Goal: Task Accomplishment & Management: Manage account settings

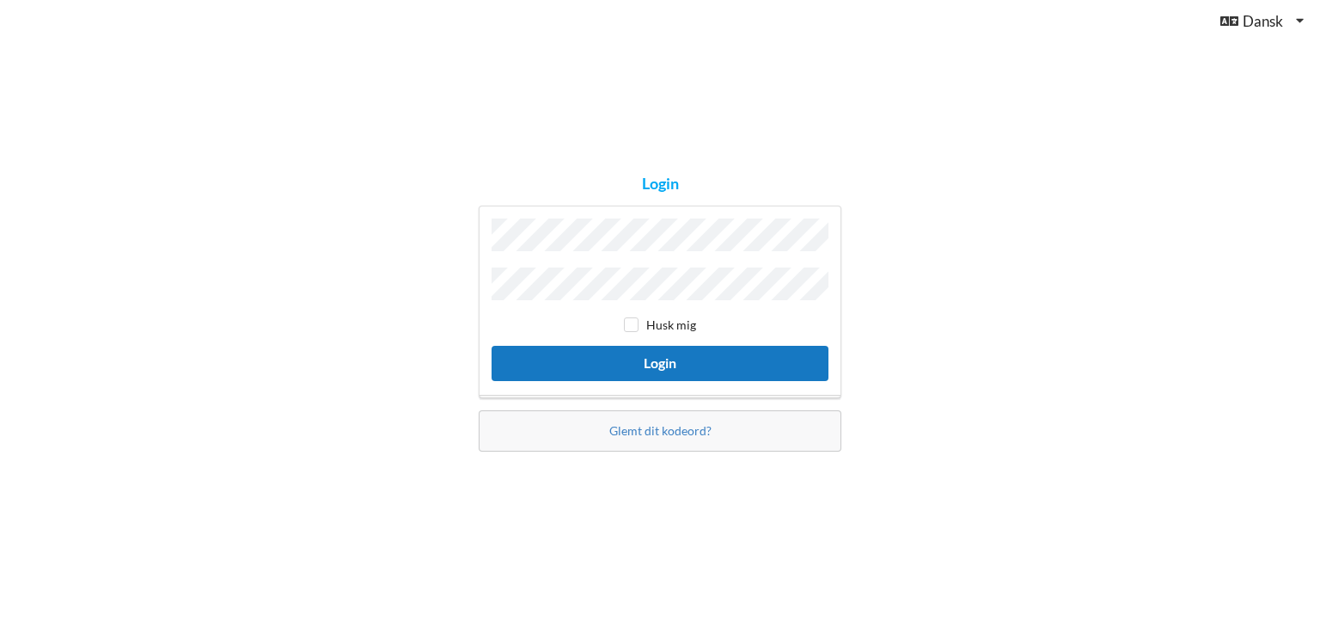
click at [492, 346] on button "Login" at bounding box center [660, 363] width 337 height 35
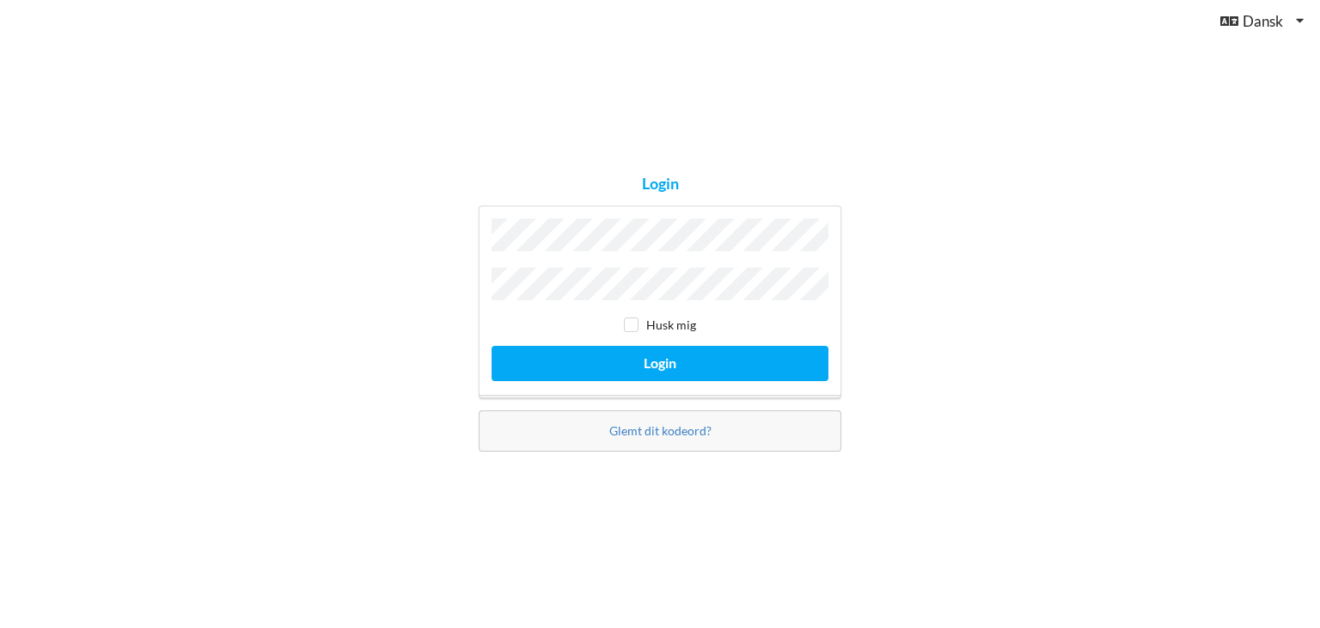
click at [492, 346] on button "Login" at bounding box center [660, 363] width 337 height 35
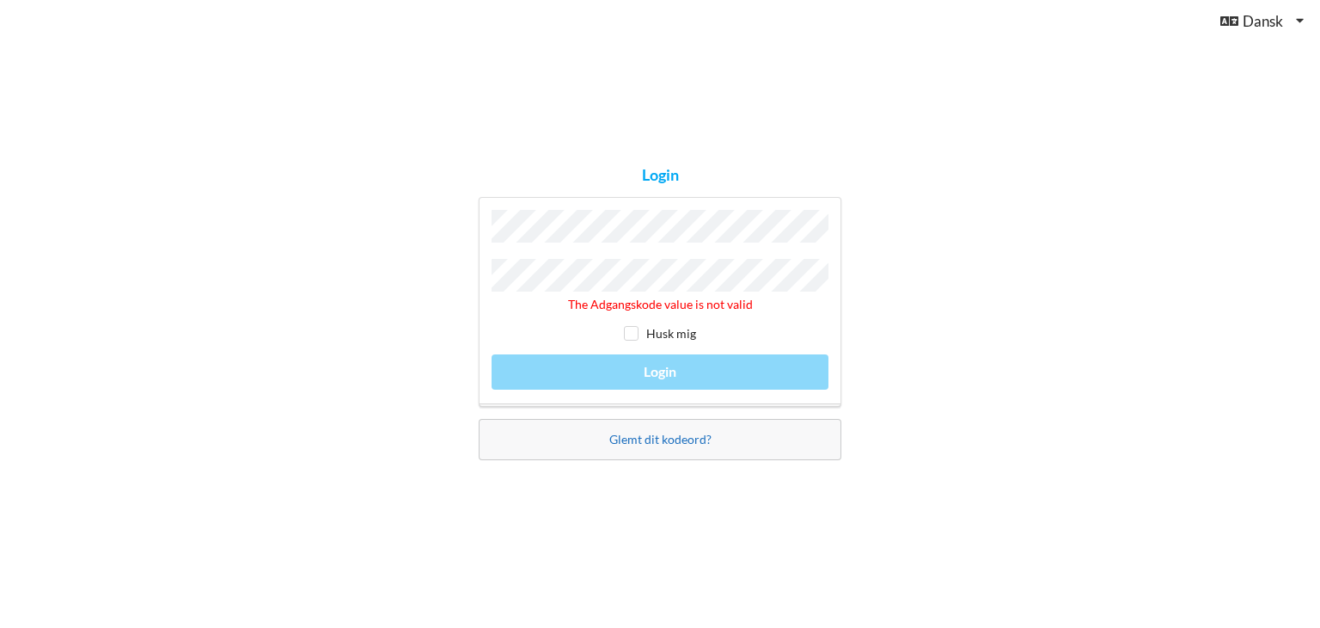
click at [652, 436] on link "Glemt dit kodeord?" at bounding box center [661, 439] width 102 height 15
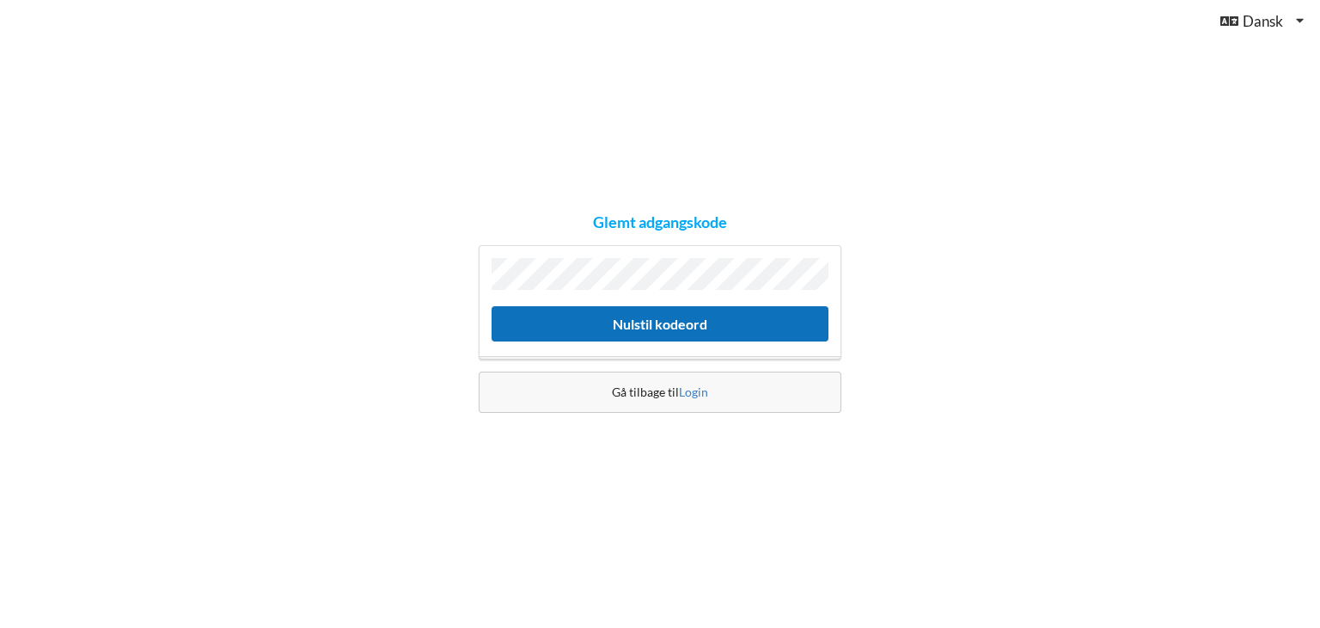
click at [646, 321] on button "Nulstil kodeord" at bounding box center [660, 323] width 337 height 35
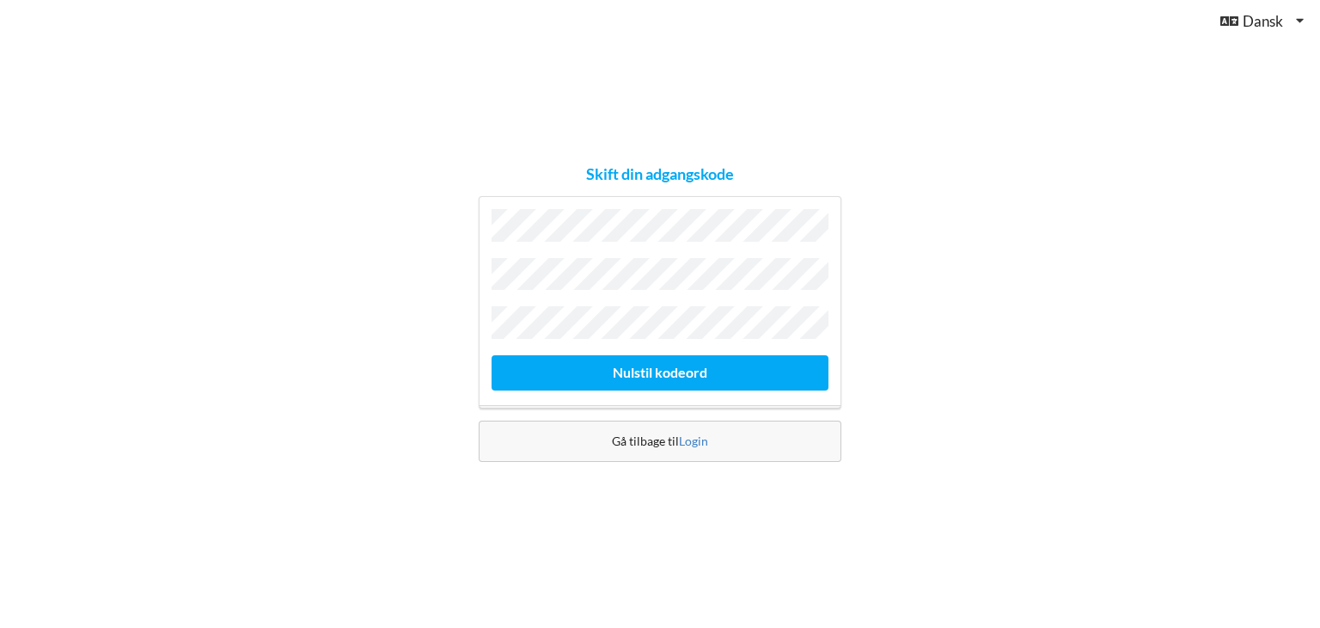
click at [491, 319] on div "Nulstil kodeord" at bounding box center [660, 302] width 363 height 212
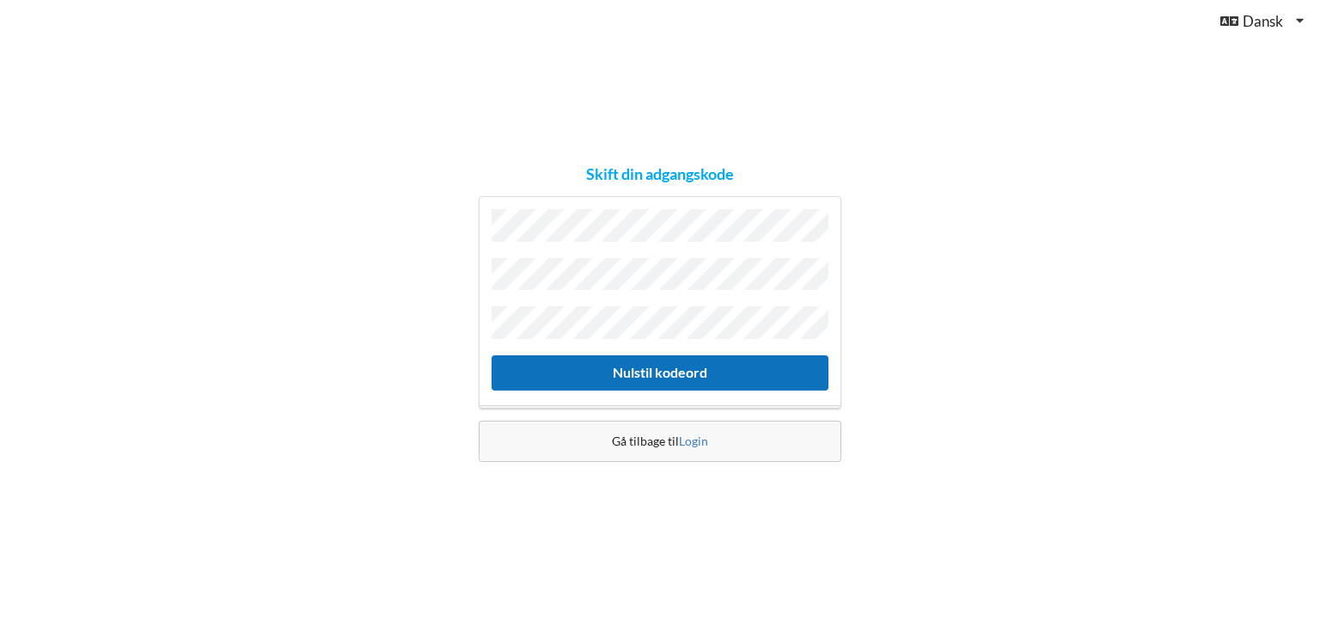
click at [615, 362] on button "Nulstil kodeord" at bounding box center [660, 372] width 337 height 35
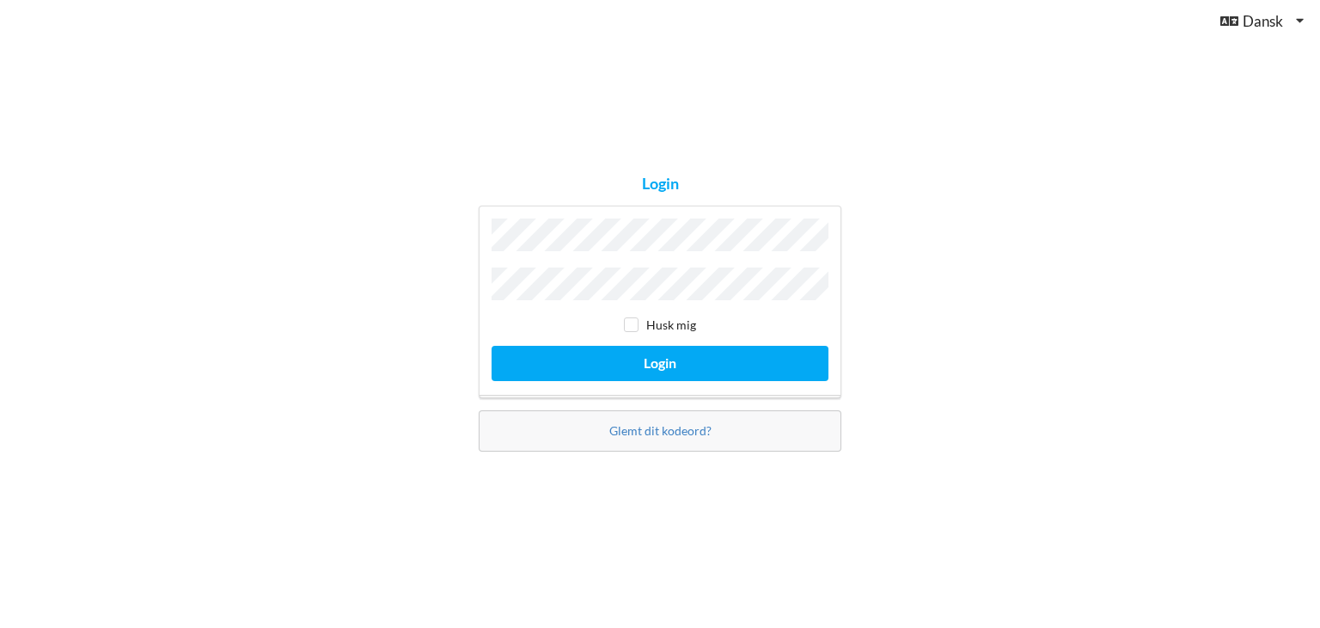
click at [492, 346] on button "Login" at bounding box center [660, 363] width 337 height 35
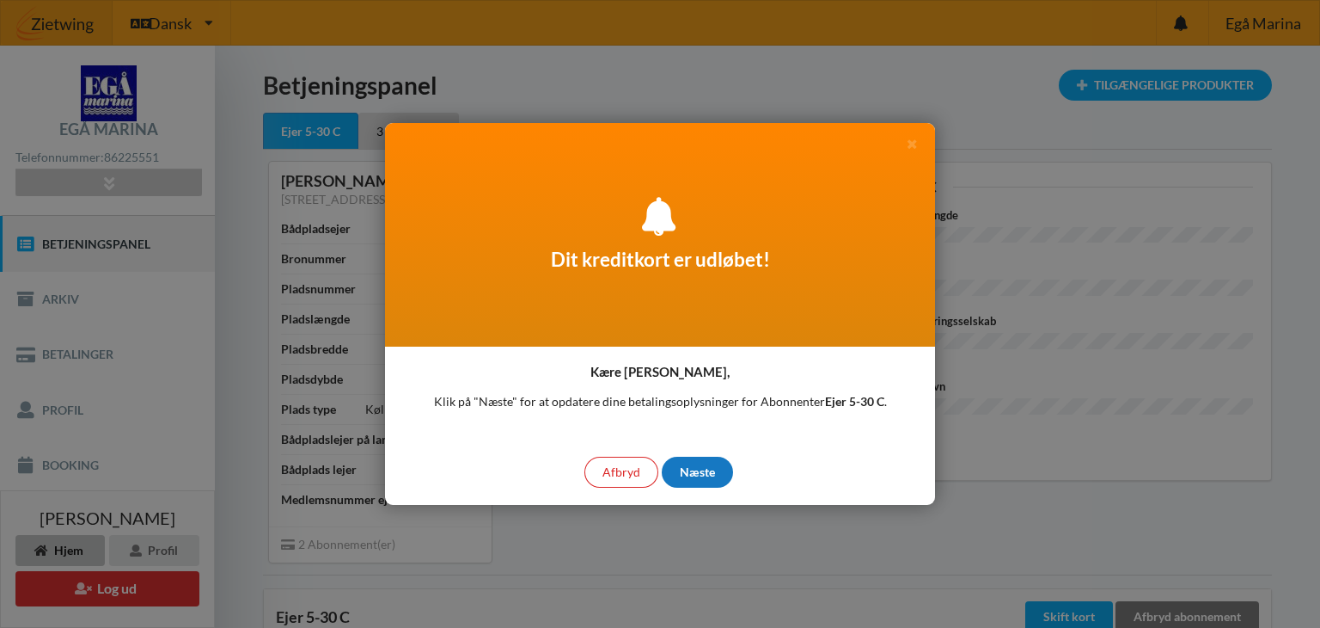
click at [694, 472] on div "Næste" at bounding box center [697, 471] width 71 height 31
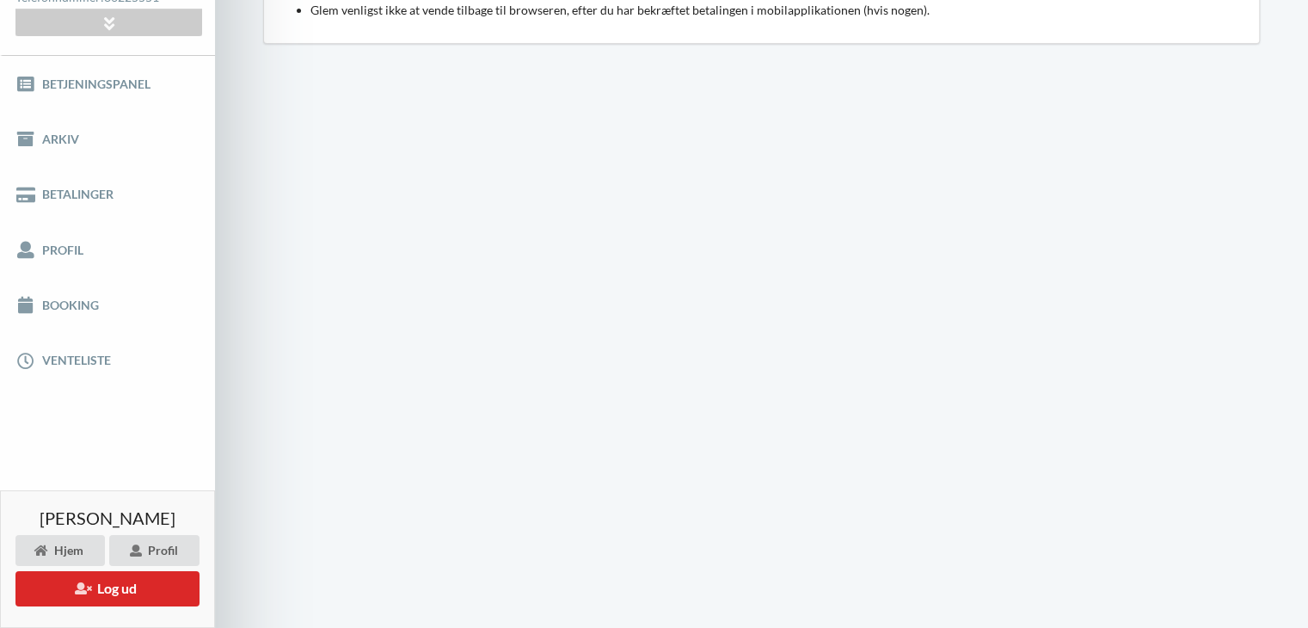
scroll to position [172, 0]
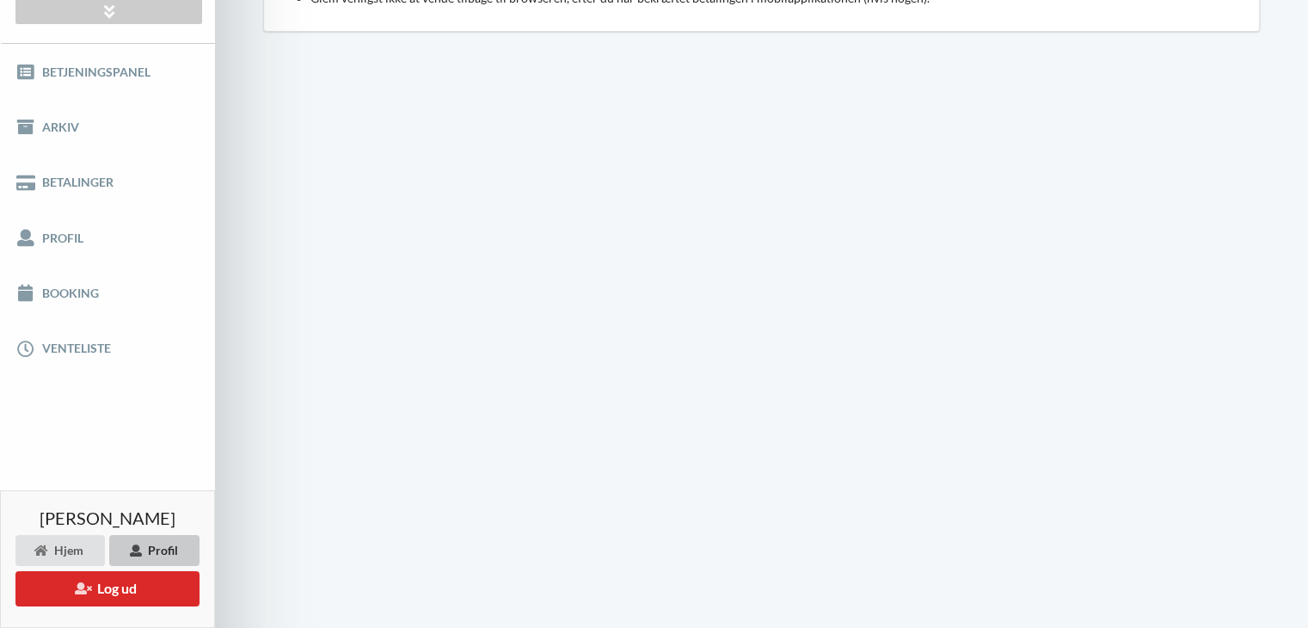
click at [161, 554] on div "Profil" at bounding box center [154, 550] width 90 height 31
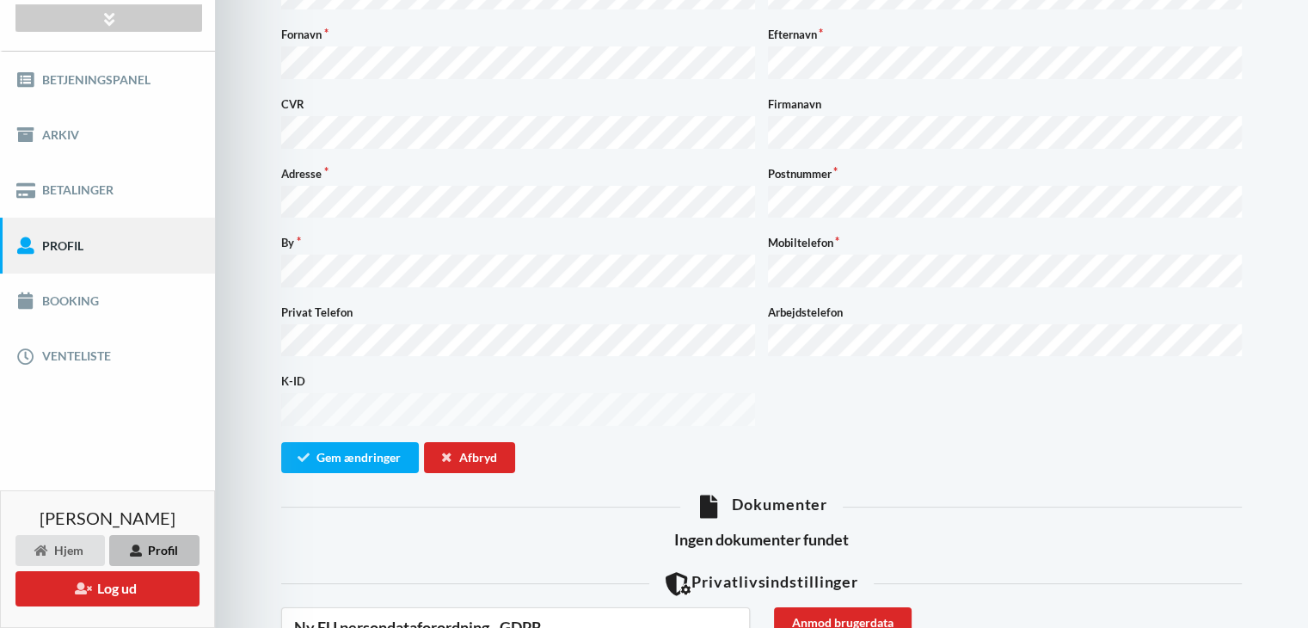
scroll to position [172, 0]
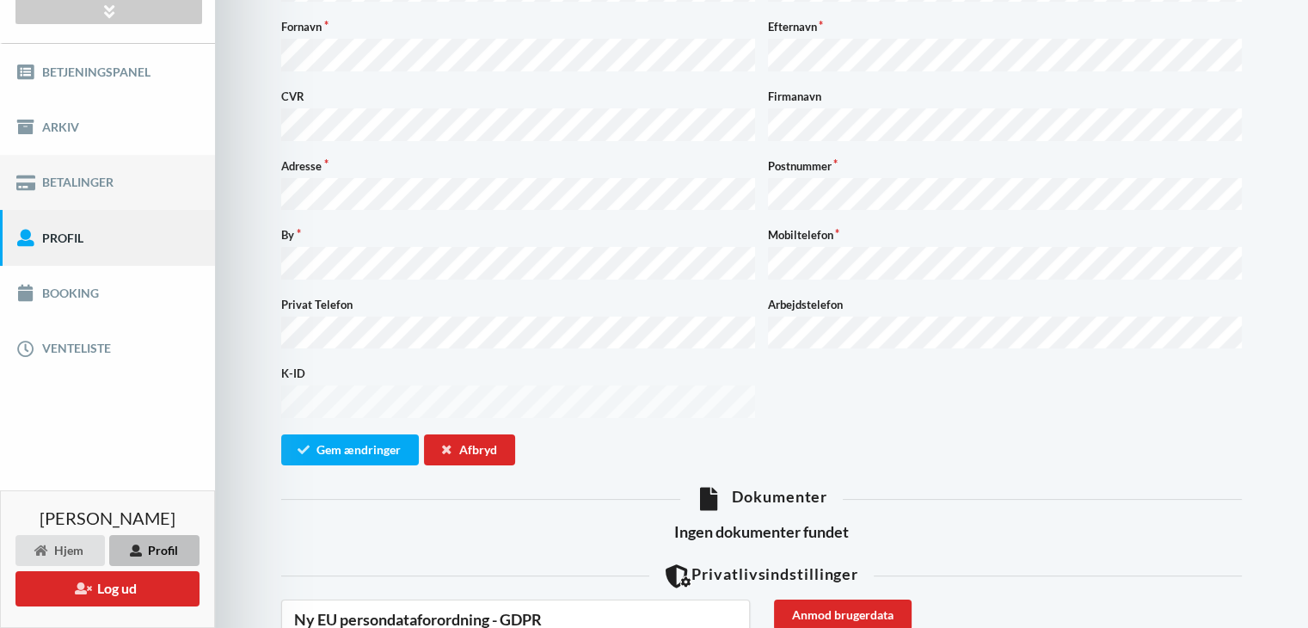
click at [60, 181] on link "Betalinger" at bounding box center [107, 182] width 215 height 55
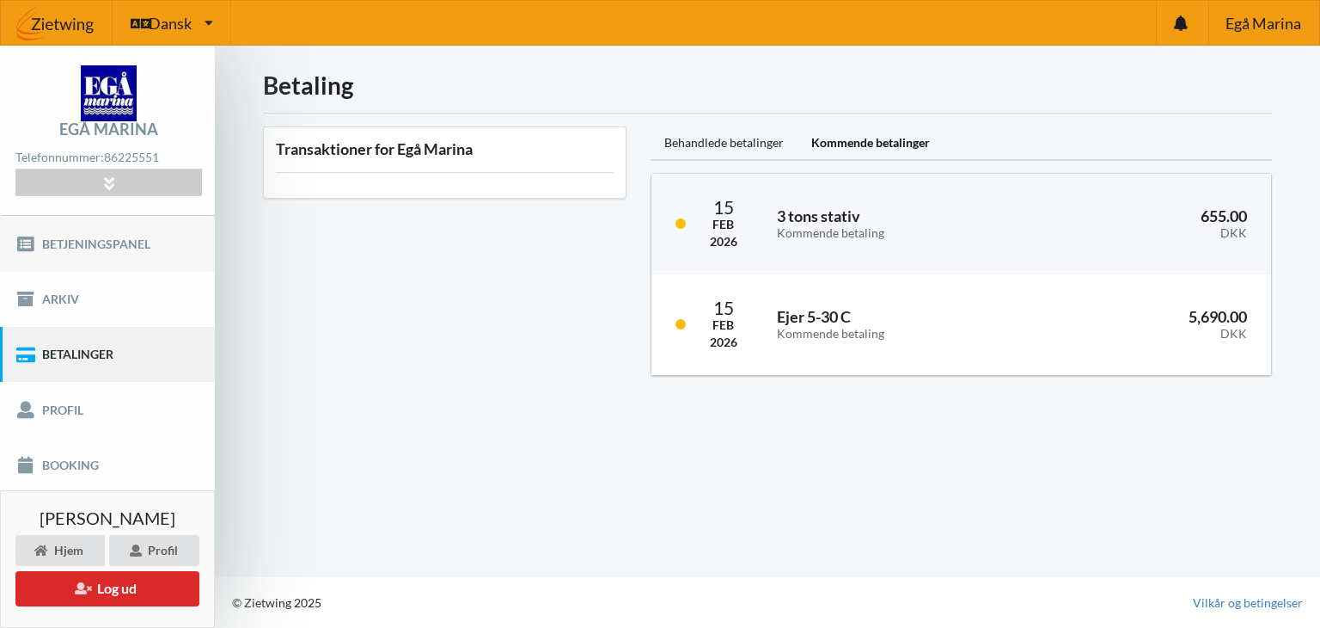
click at [94, 236] on link "Betjeningspanel" at bounding box center [107, 243] width 215 height 55
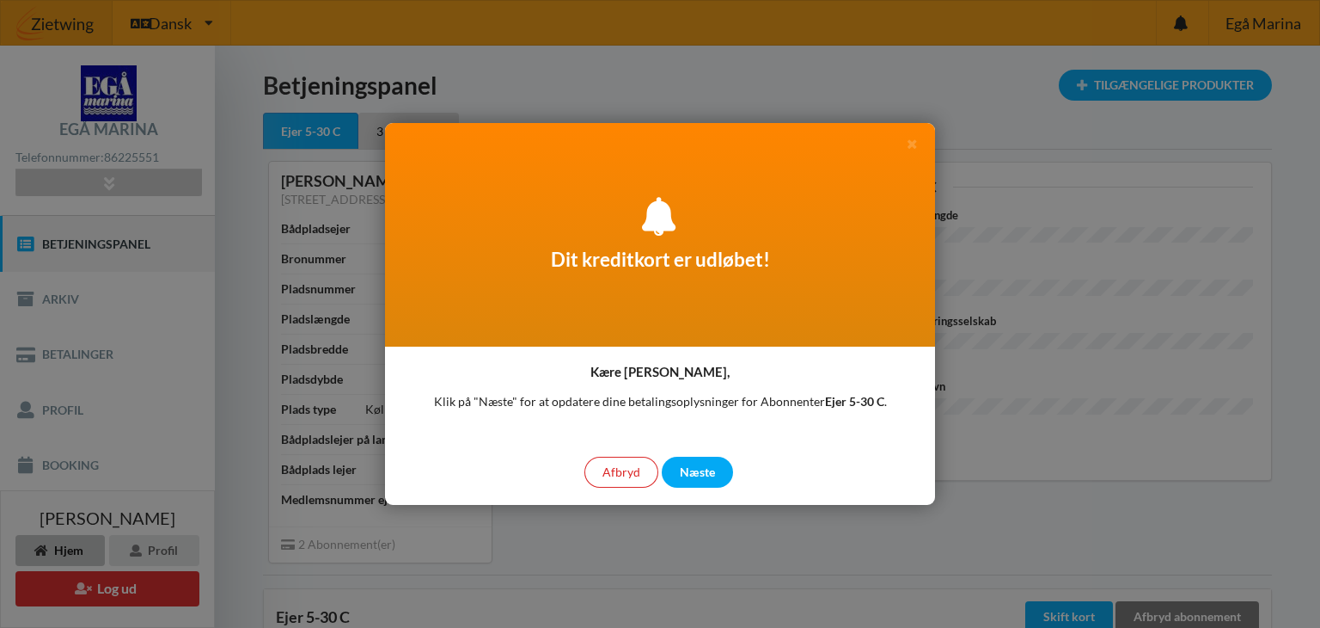
click at [1104, 422] on div at bounding box center [660, 314] width 1320 height 628
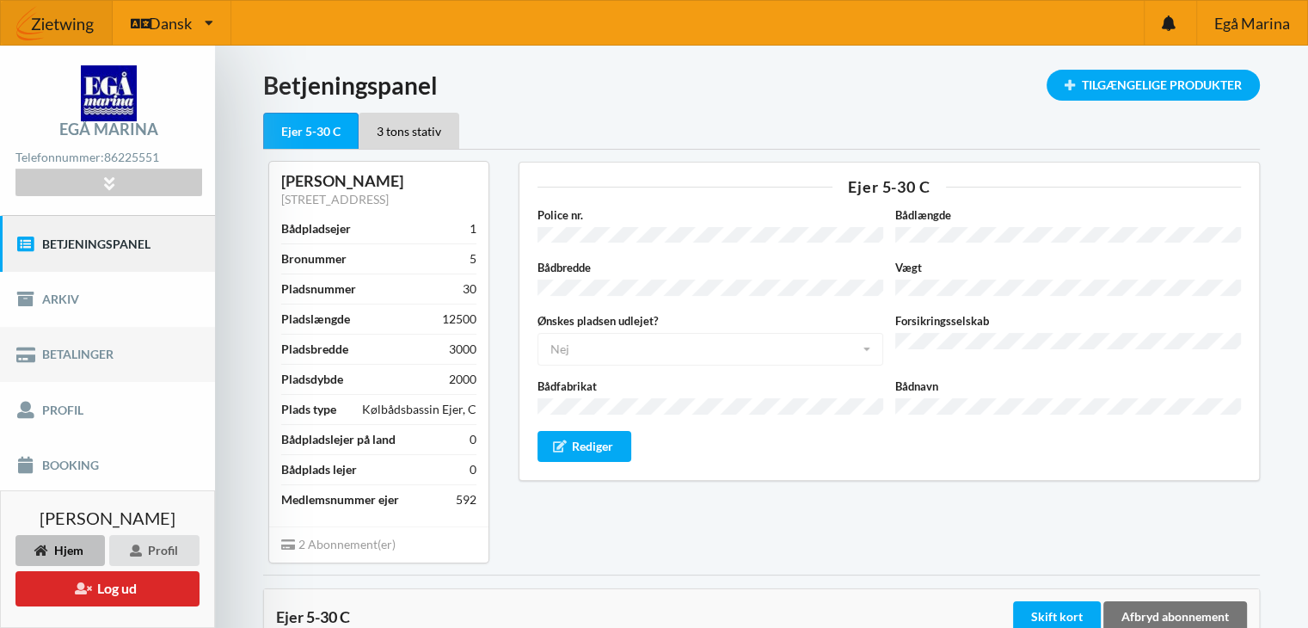
click at [77, 357] on link "Betalinger" at bounding box center [107, 354] width 215 height 55
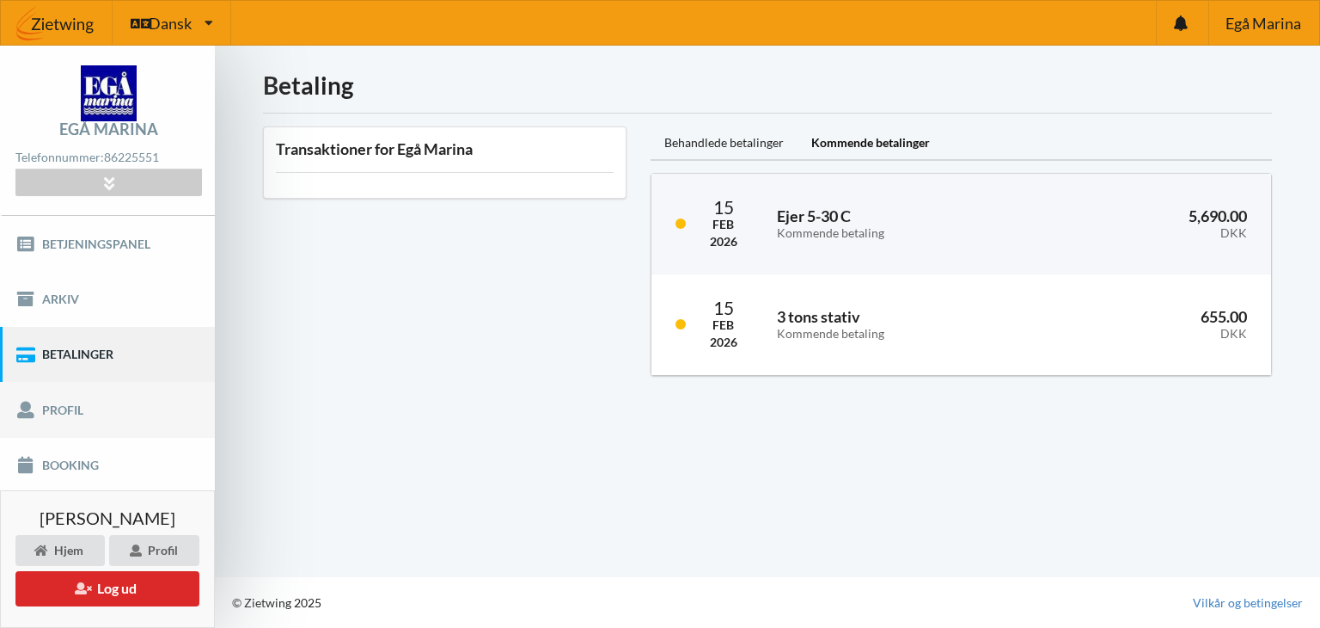
click at [77, 409] on link "Profil" at bounding box center [107, 409] width 215 height 55
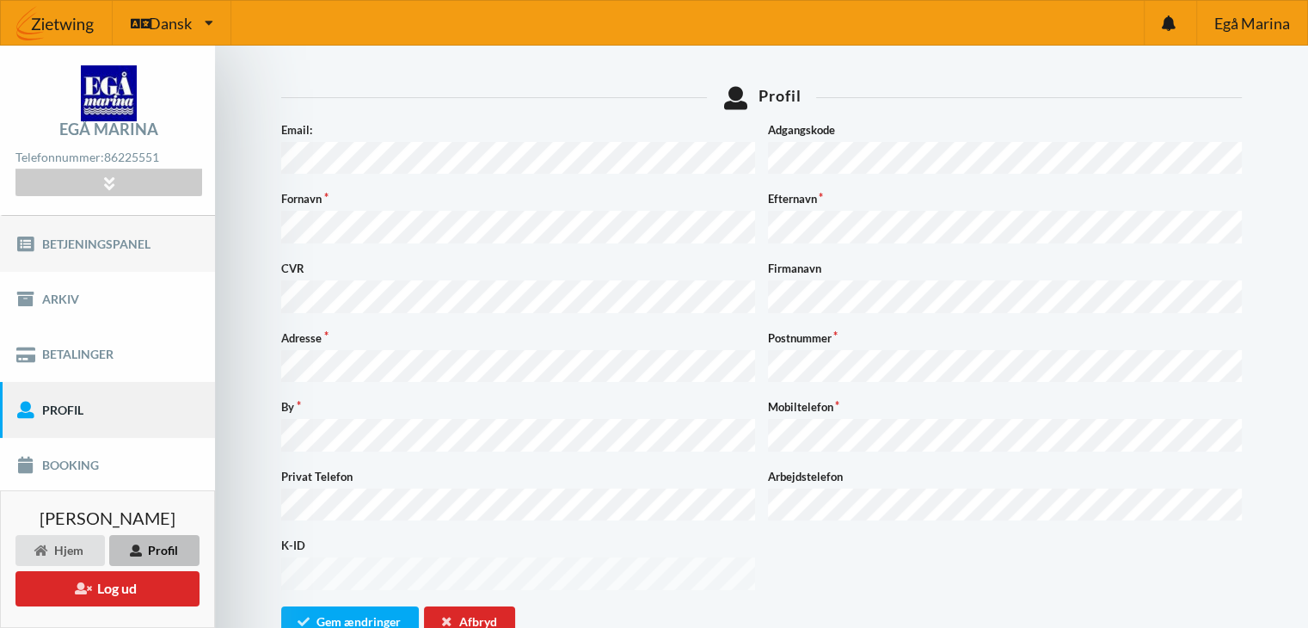
click at [88, 245] on link "Betjeningspanel" at bounding box center [107, 243] width 215 height 55
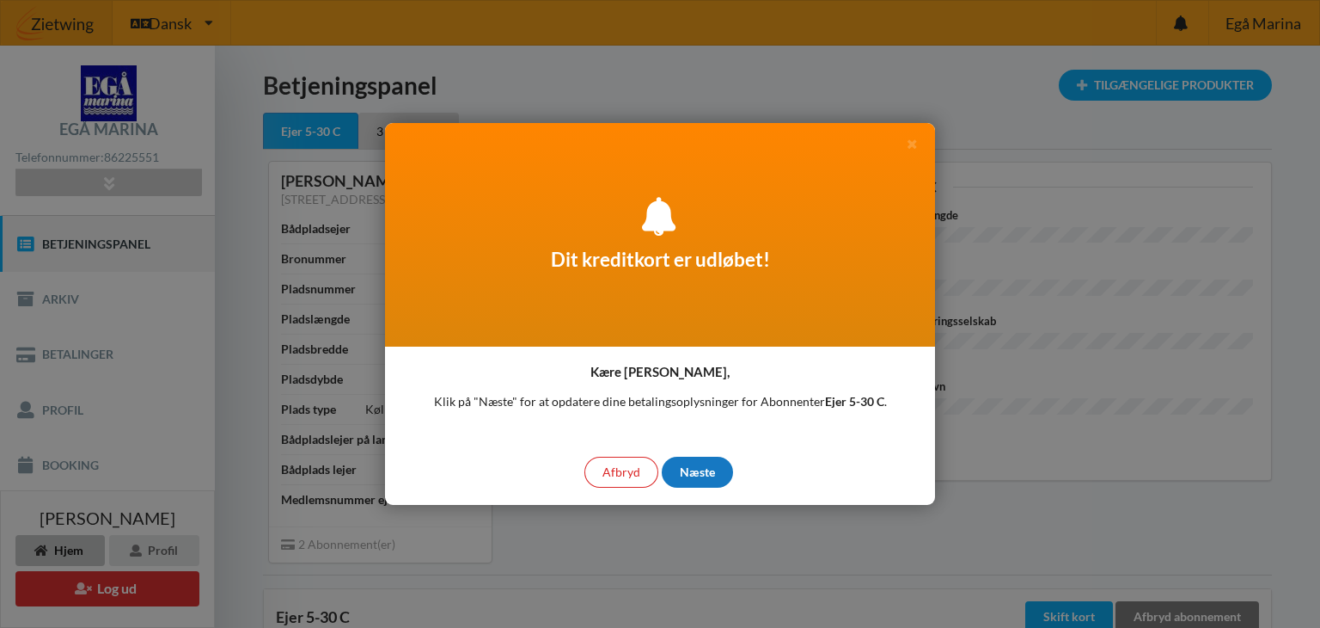
click at [695, 474] on div "Næste" at bounding box center [697, 471] width 71 height 31
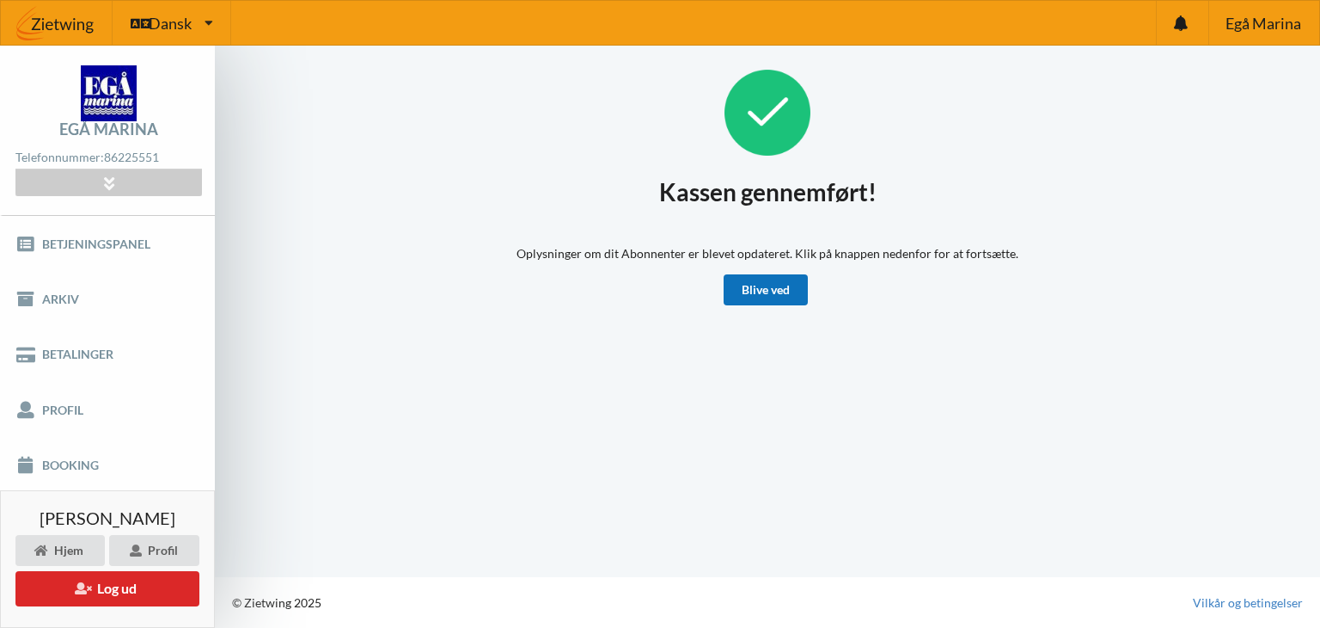
click at [775, 289] on link "Blive ved" at bounding box center [766, 289] width 84 height 31
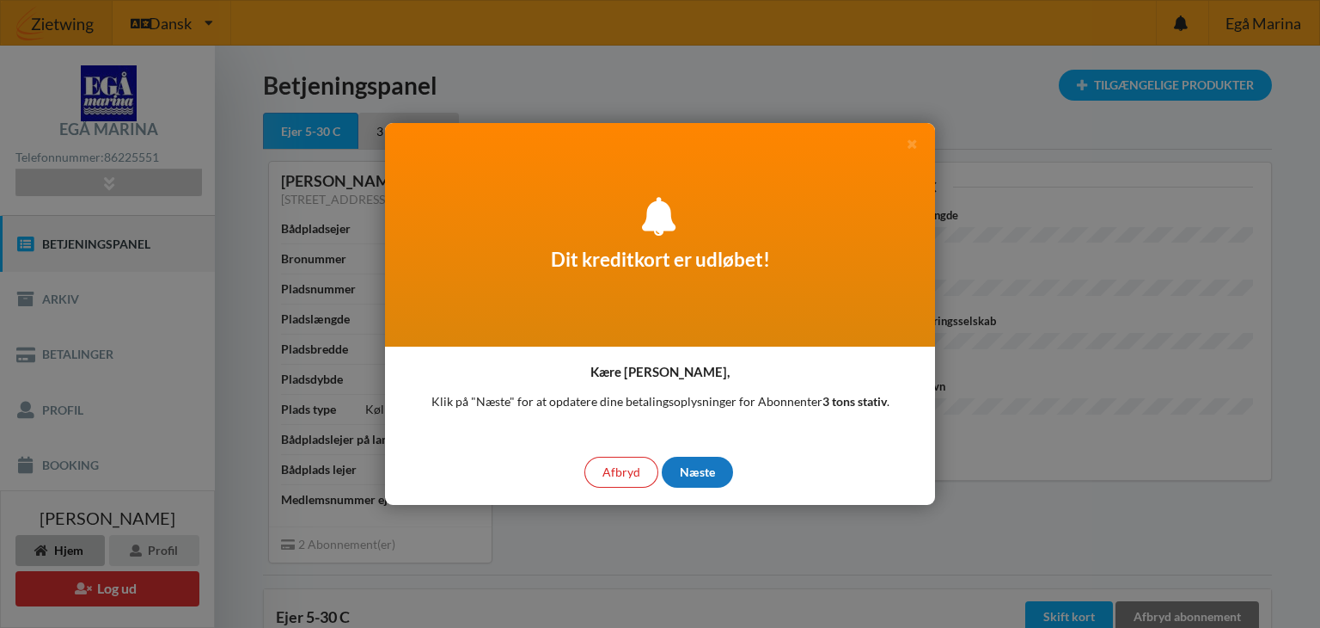
click at [691, 473] on div "Næste" at bounding box center [697, 471] width 71 height 31
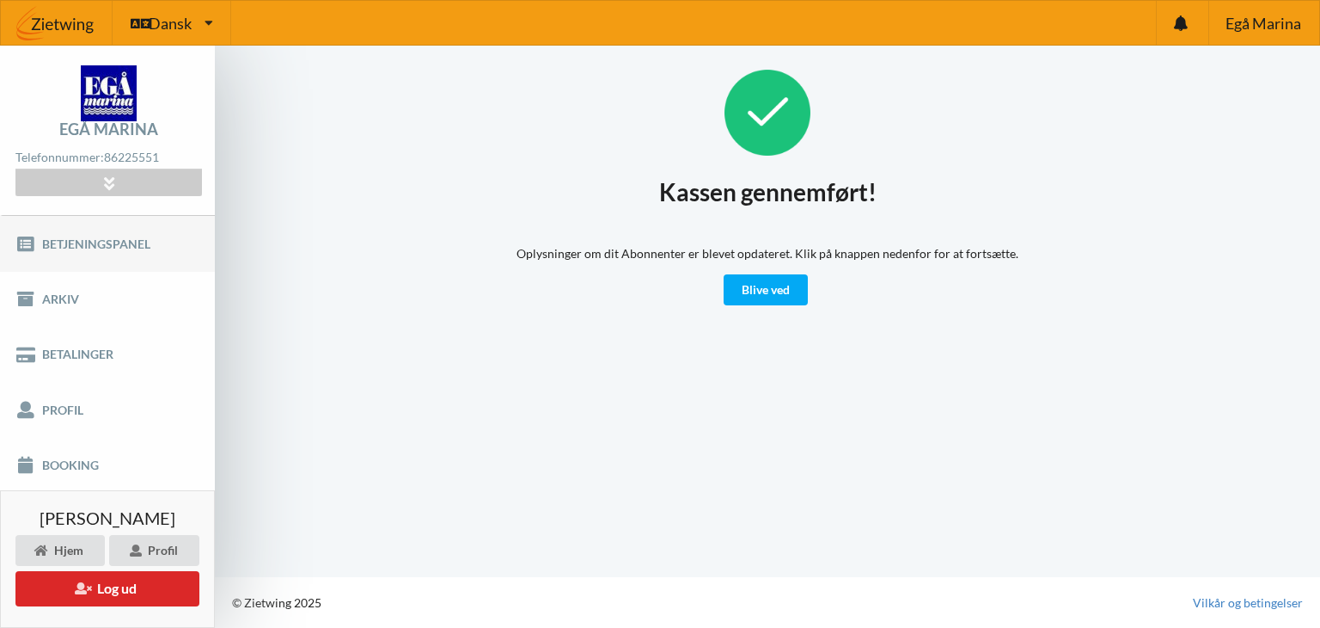
click at [70, 242] on link "Betjeningspanel" at bounding box center [107, 243] width 215 height 55
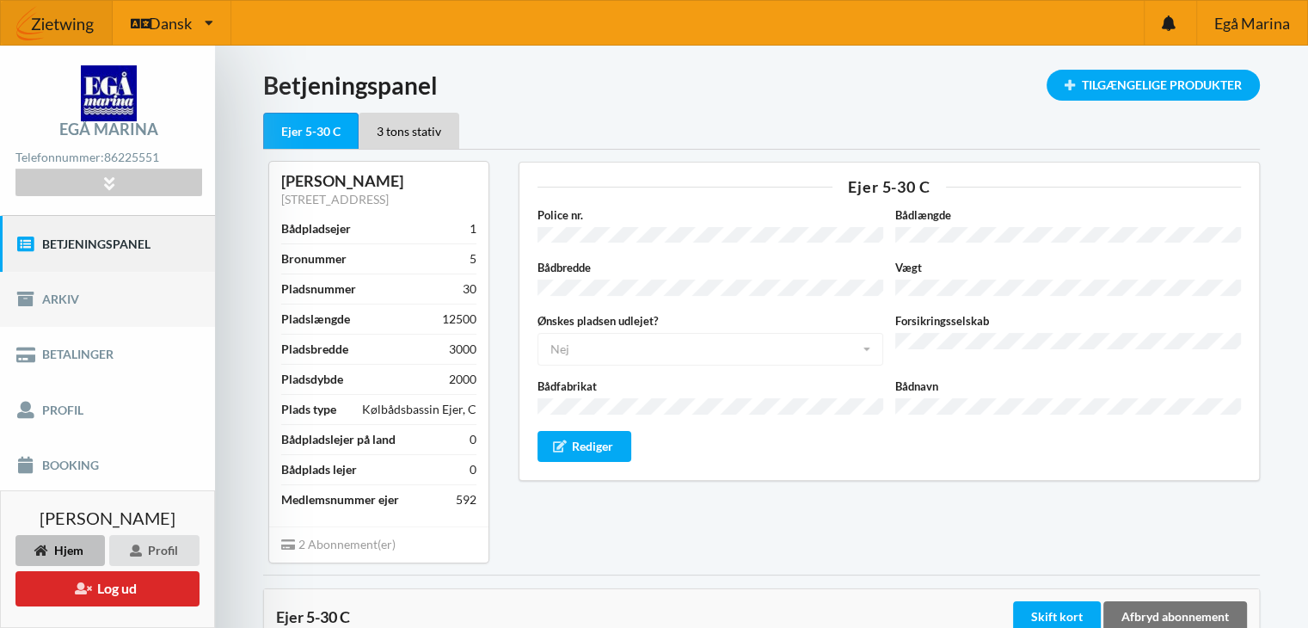
click at [85, 296] on link "Arkiv" at bounding box center [107, 299] width 215 height 55
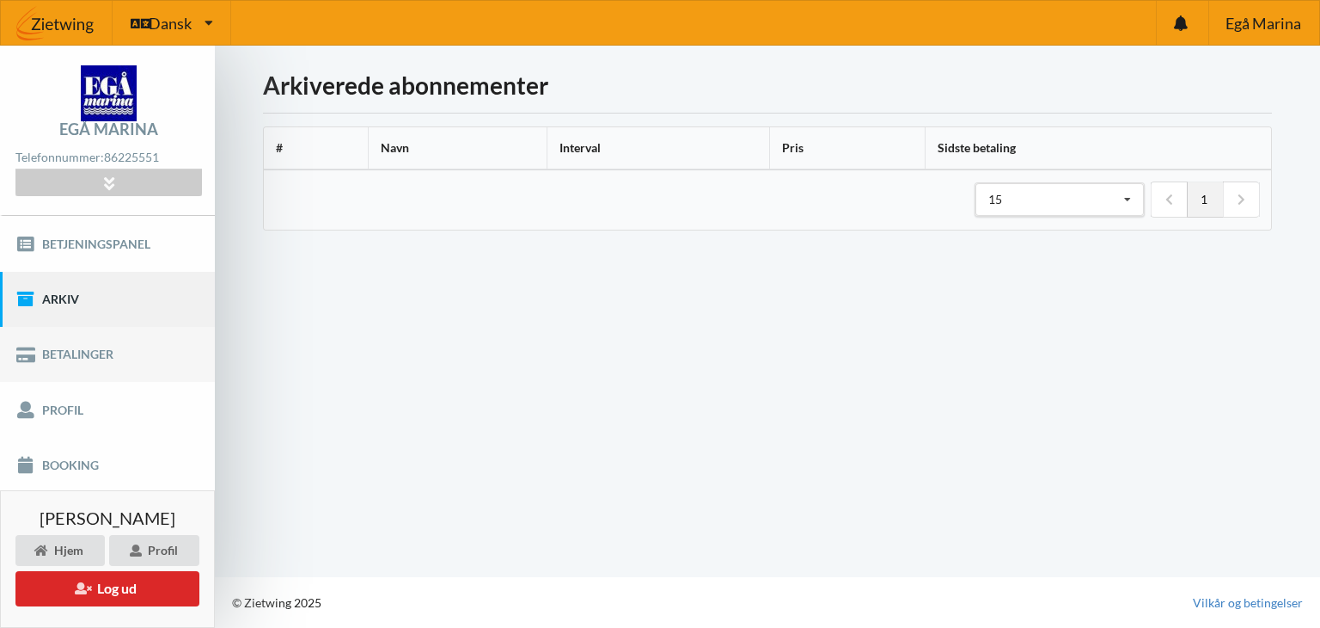
click at [113, 352] on link "Betalinger" at bounding box center [107, 354] width 215 height 55
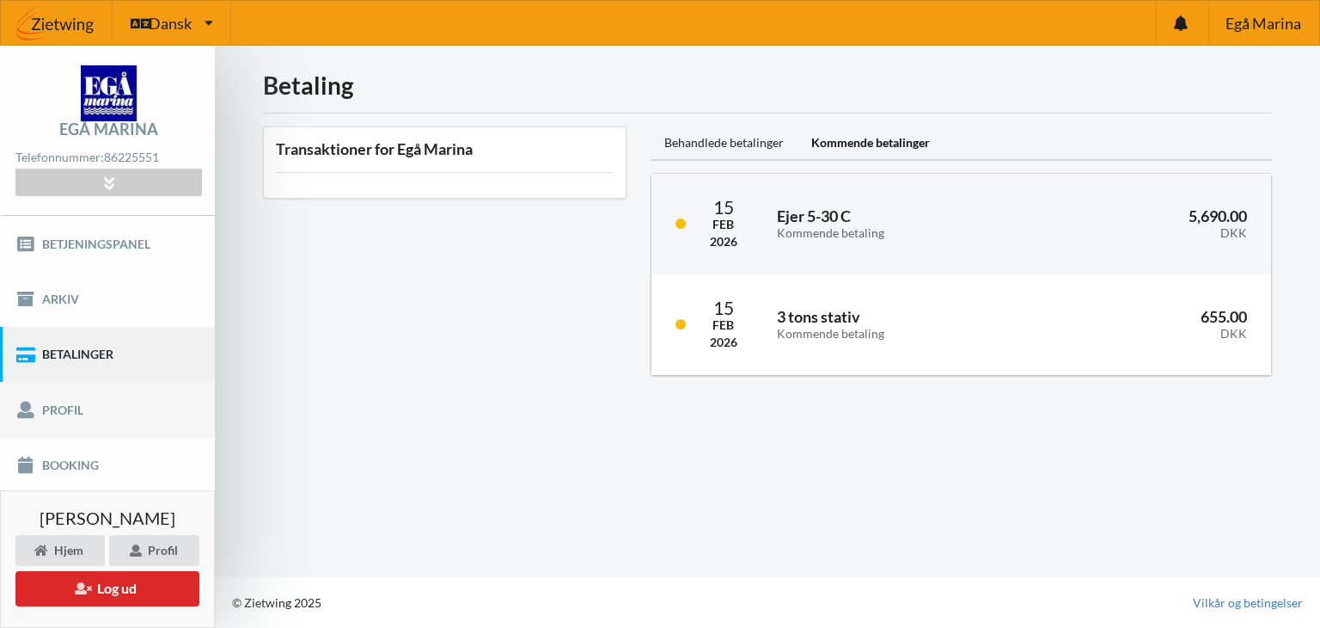
click at [124, 413] on link "Profil" at bounding box center [107, 409] width 215 height 55
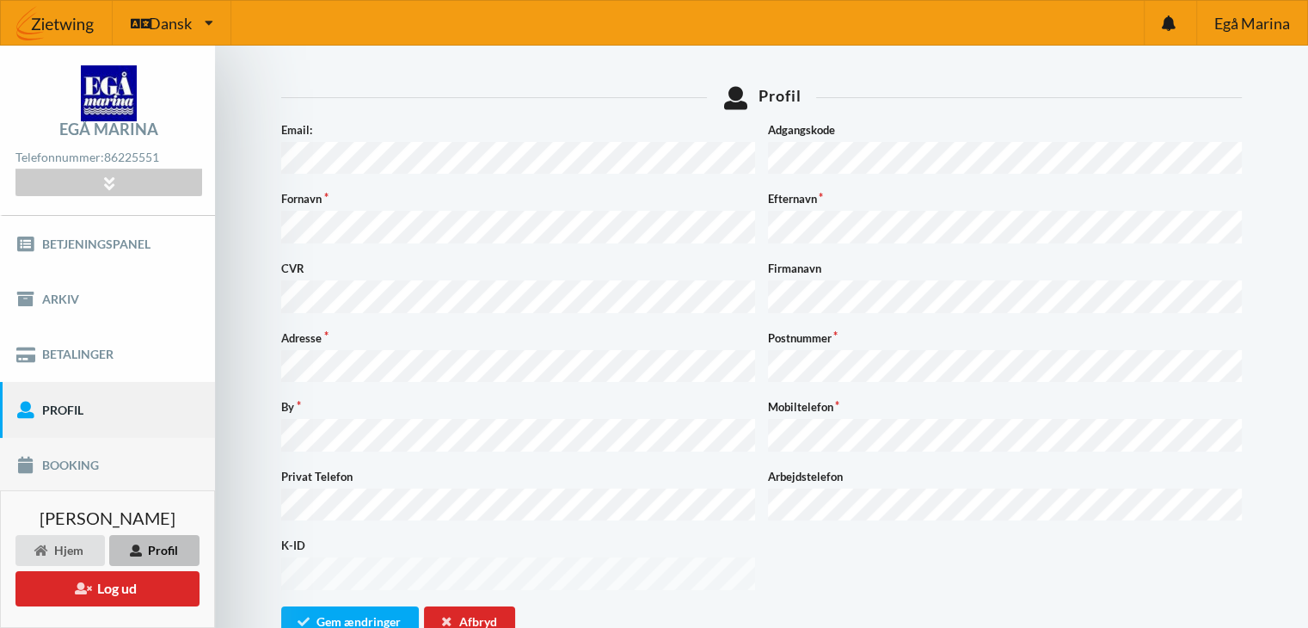
click at [127, 469] on link "Booking" at bounding box center [107, 465] width 215 height 55
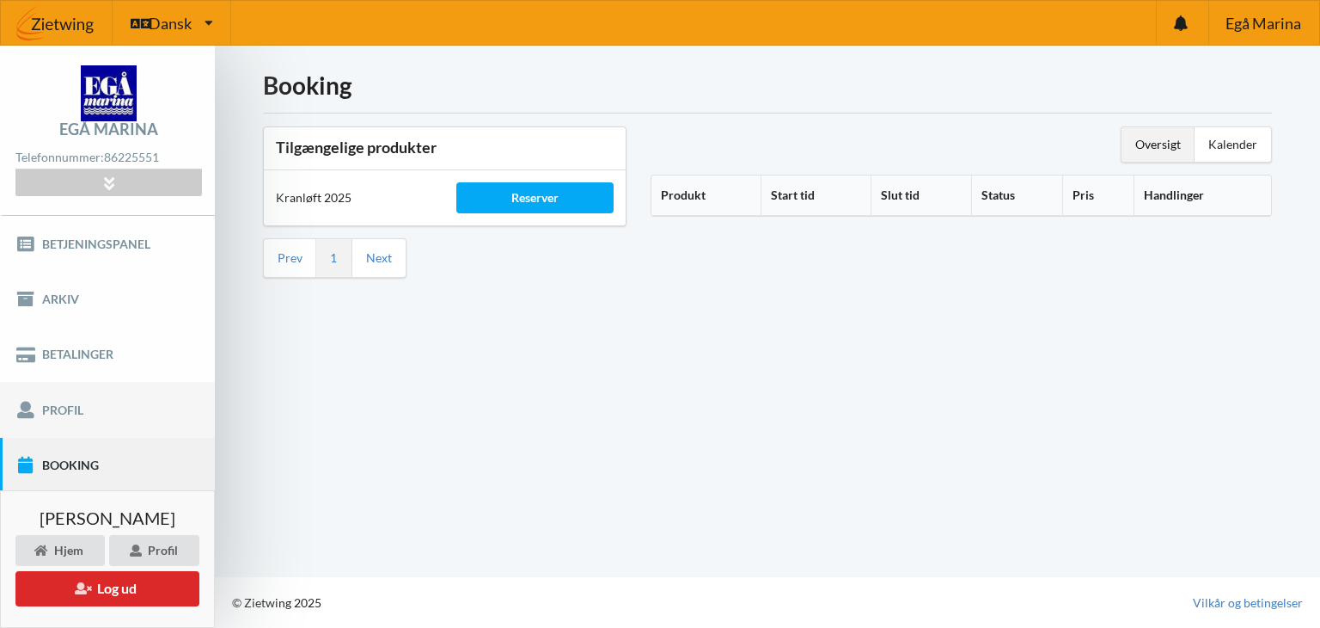
click at [117, 414] on link "Profil" at bounding box center [107, 409] width 215 height 55
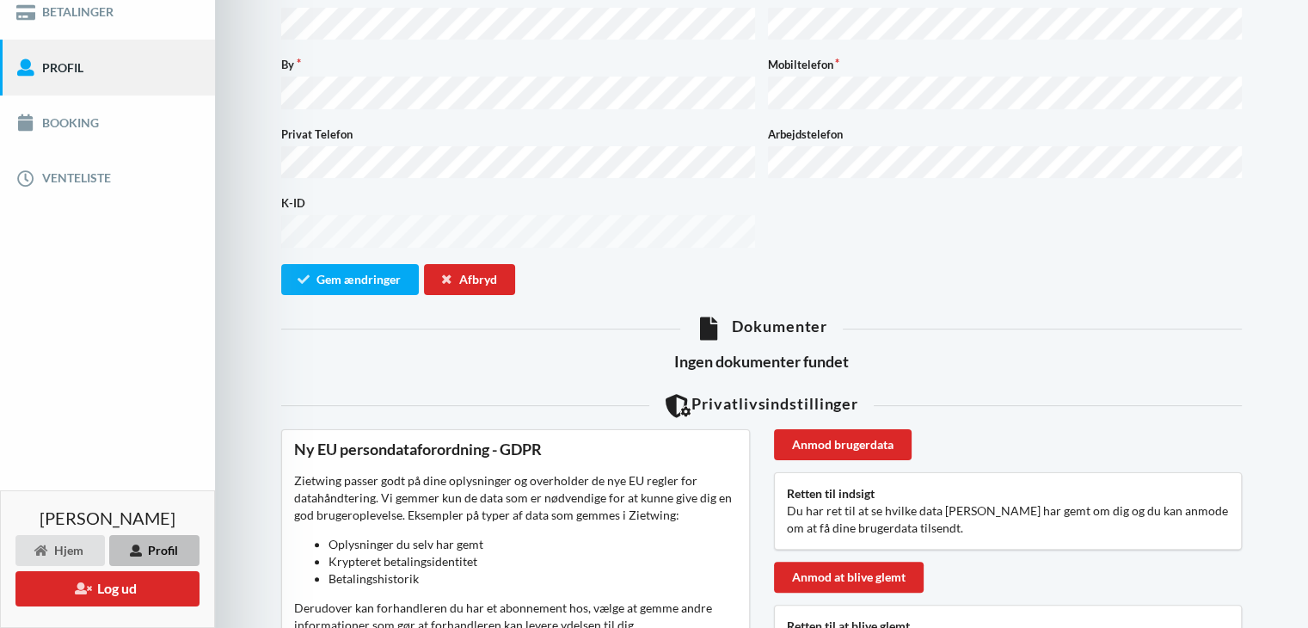
scroll to position [344, 0]
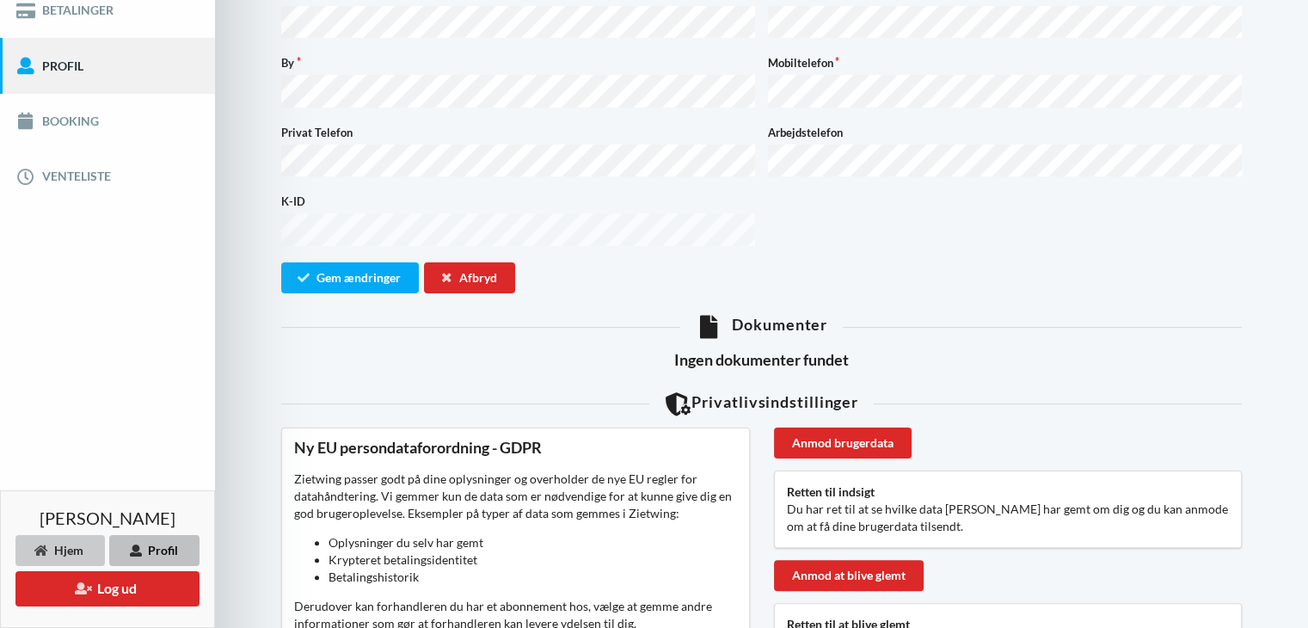
click at [57, 547] on div "Hjem" at bounding box center [59, 550] width 89 height 31
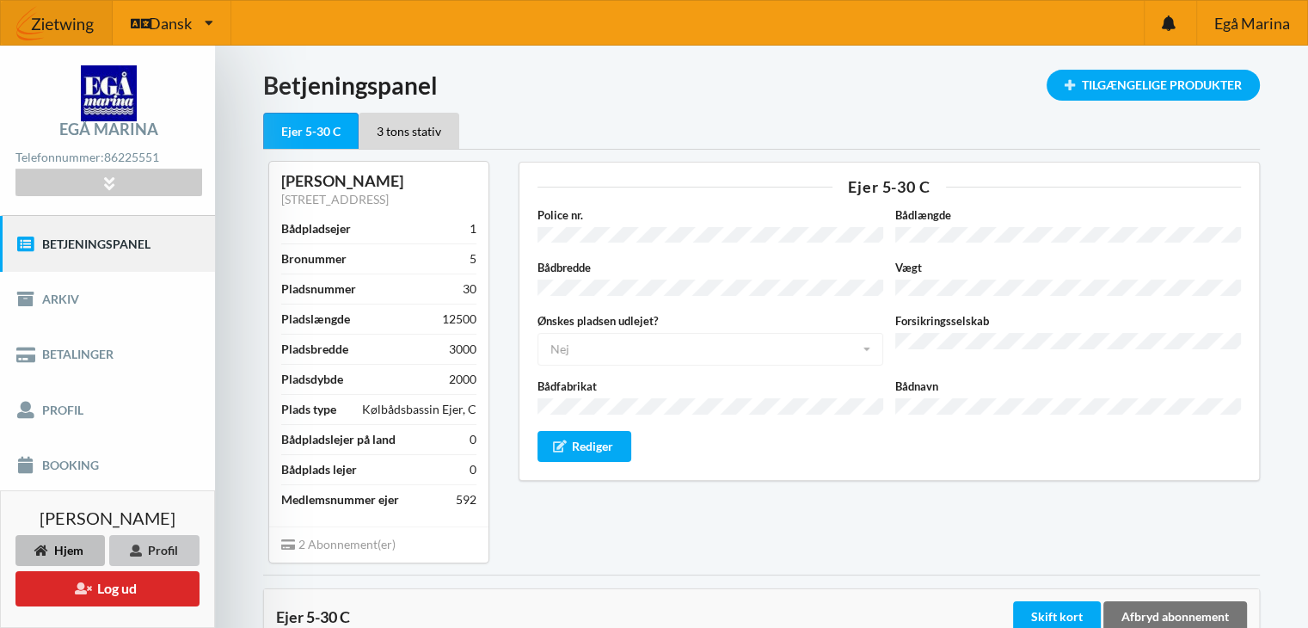
click at [179, 549] on div "Profil" at bounding box center [154, 550] width 90 height 31
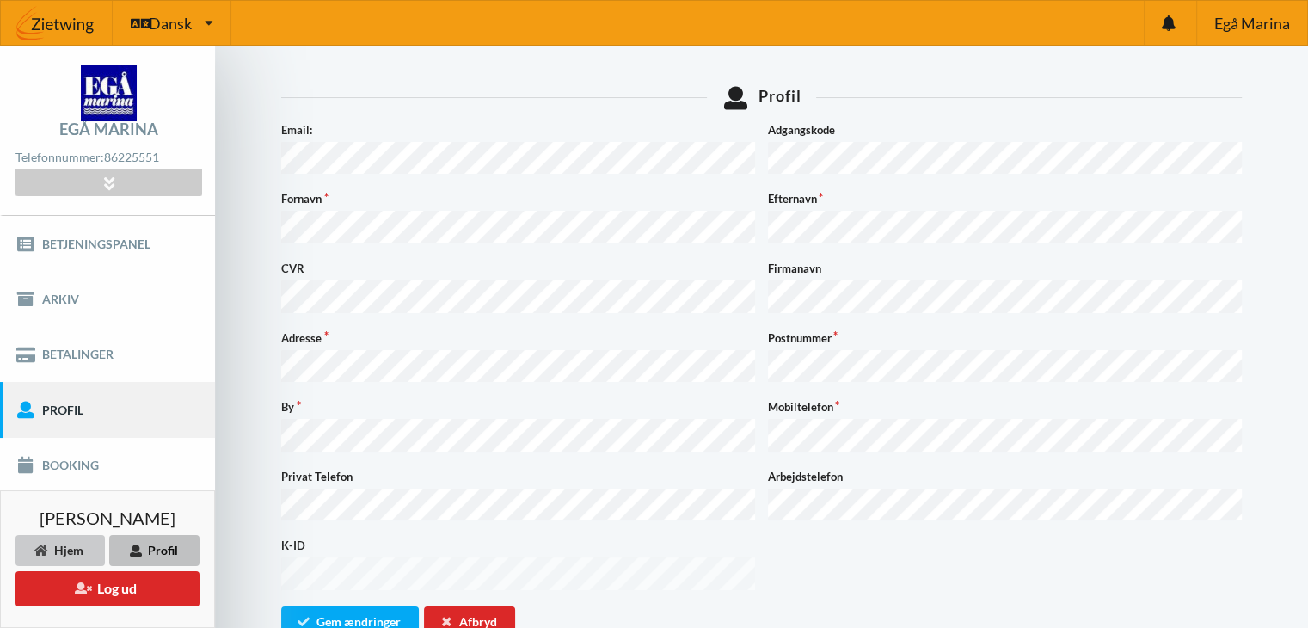
click at [71, 551] on div "Hjem" at bounding box center [59, 550] width 89 height 31
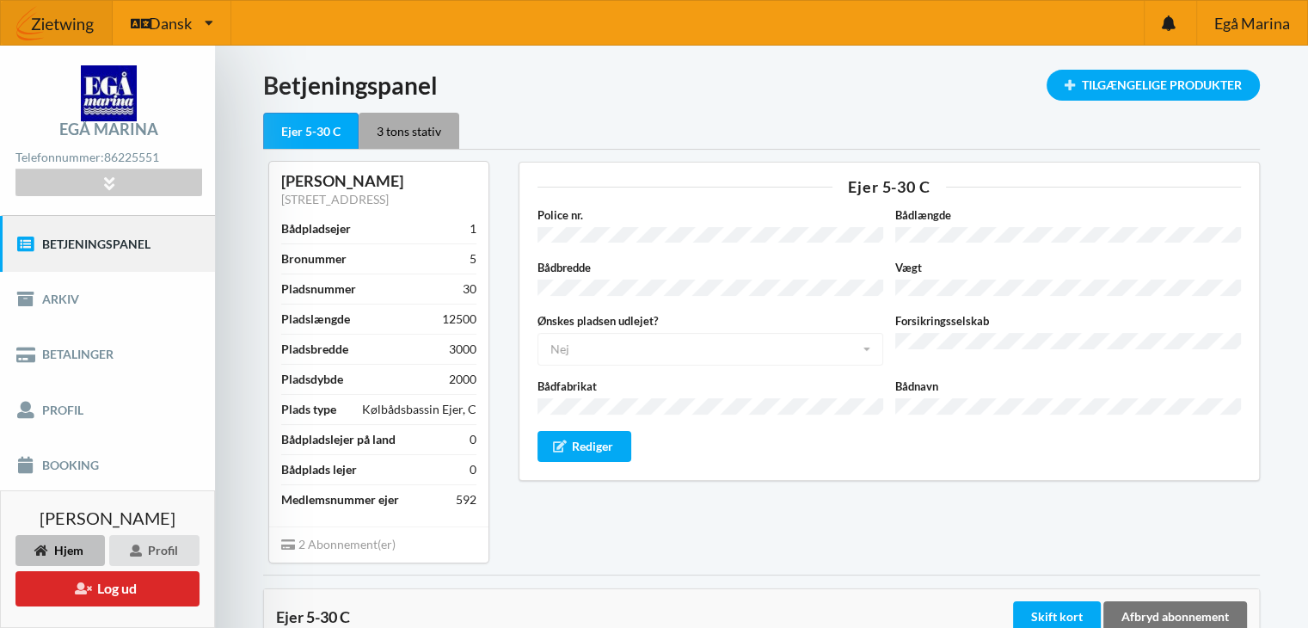
click at [407, 128] on div "3 tons stativ" at bounding box center [408, 131] width 101 height 36
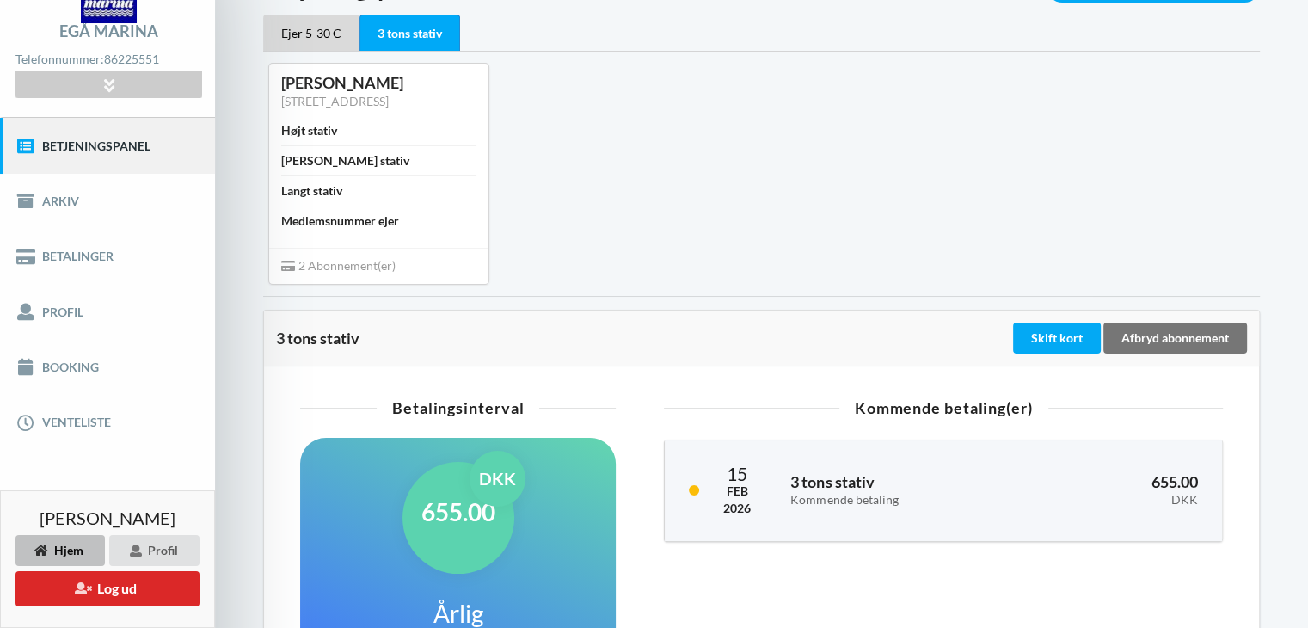
scroll to position [86, 0]
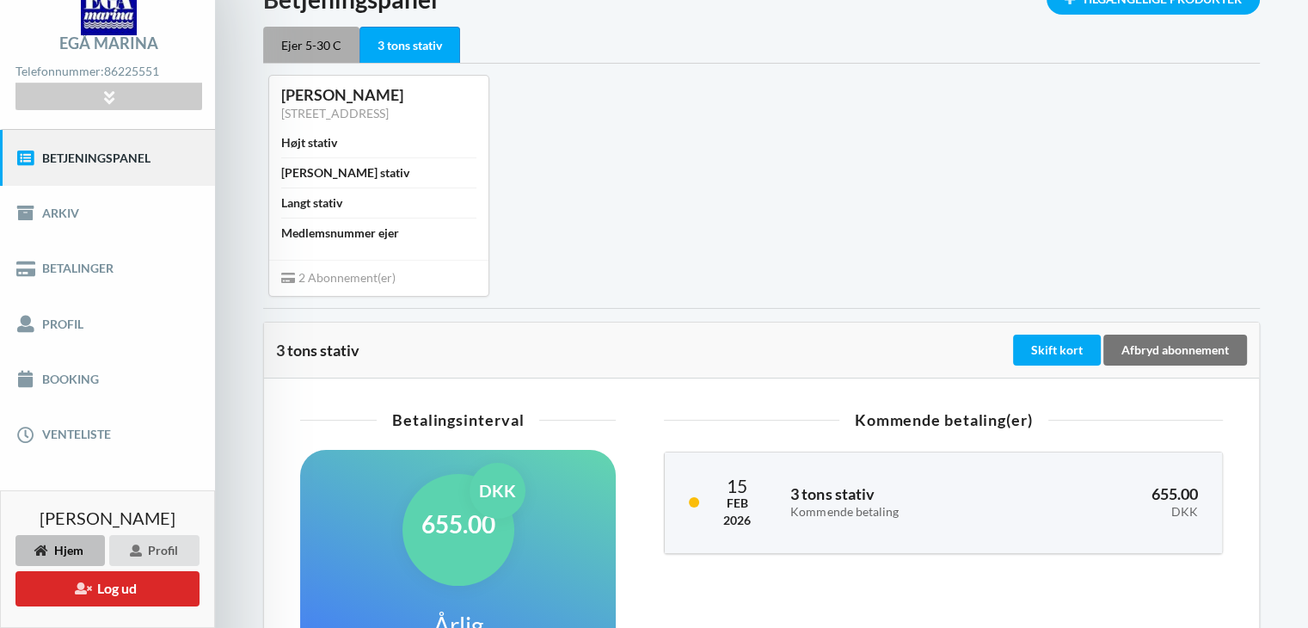
click at [300, 39] on div "Ejer 5-30 C" at bounding box center [311, 45] width 96 height 36
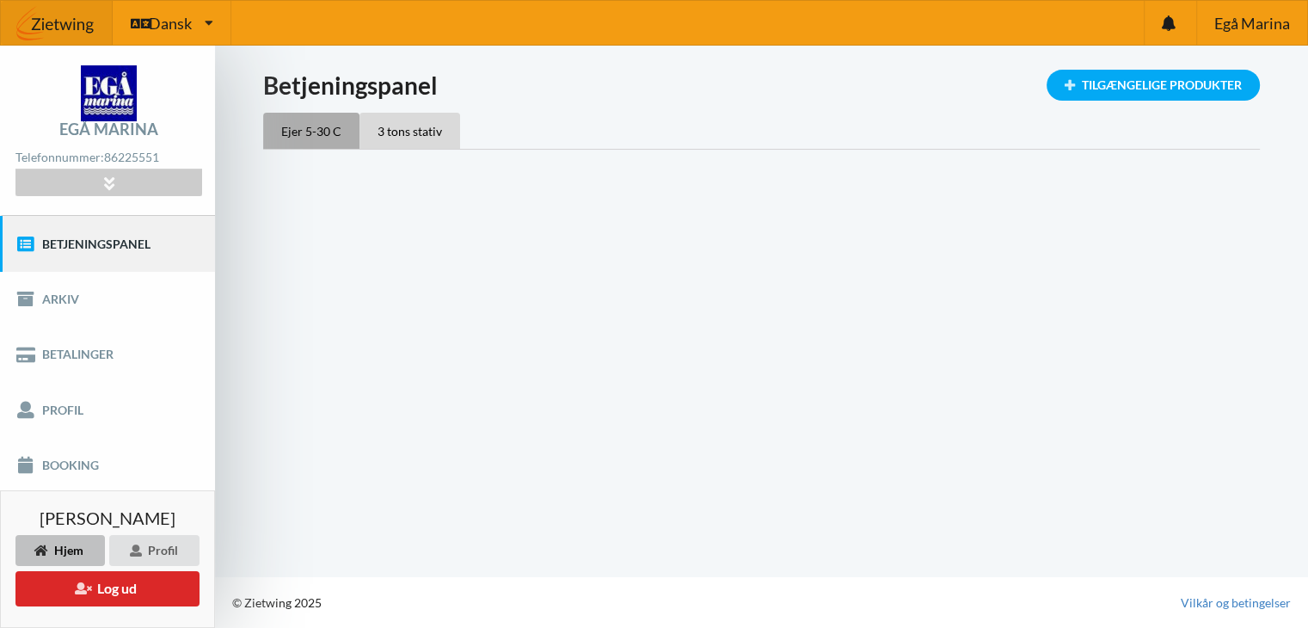
scroll to position [0, 0]
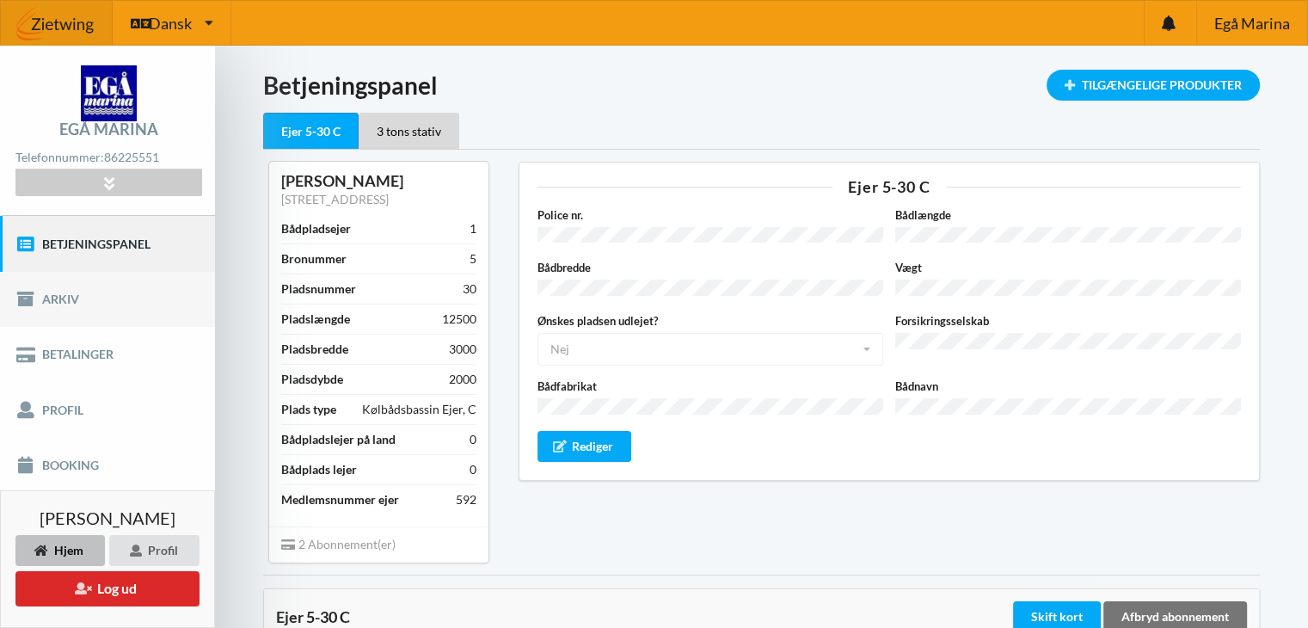
click at [53, 297] on link "Arkiv" at bounding box center [107, 299] width 215 height 55
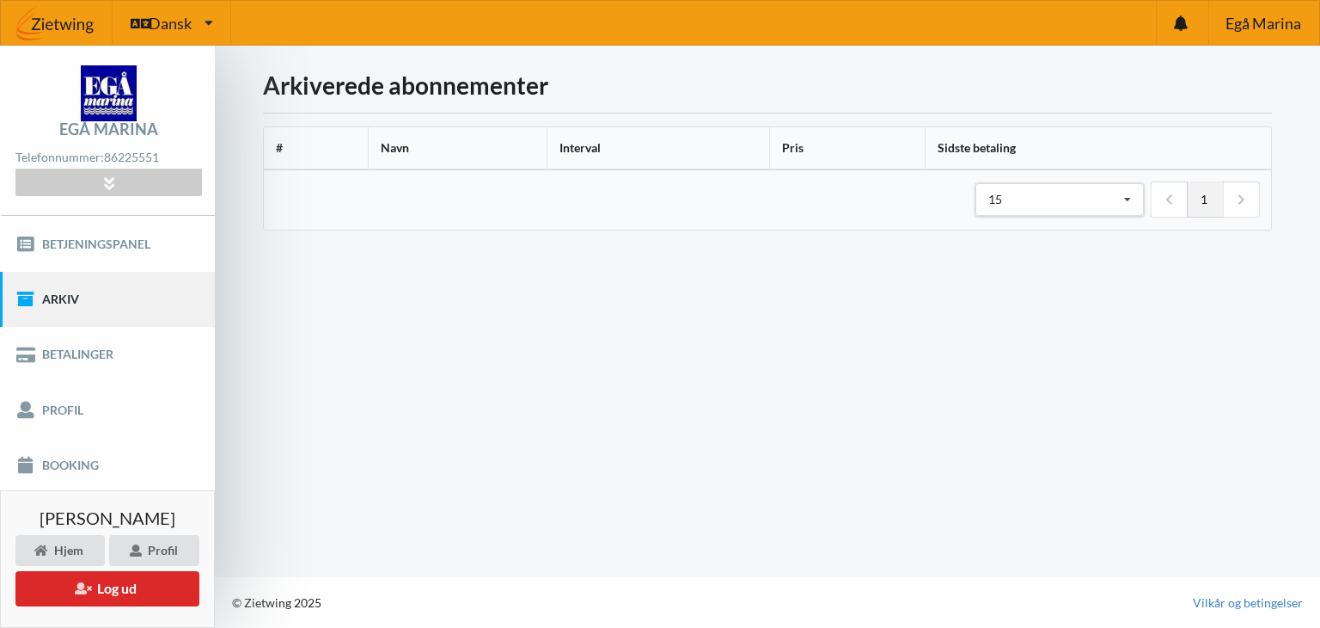
click at [996, 147] on th "Sidste betaling" at bounding box center [1098, 148] width 346 height 42
click at [1129, 200] on icon at bounding box center [1128, 200] width 26 height 32
click at [139, 362] on link "Betalinger" at bounding box center [107, 354] width 215 height 55
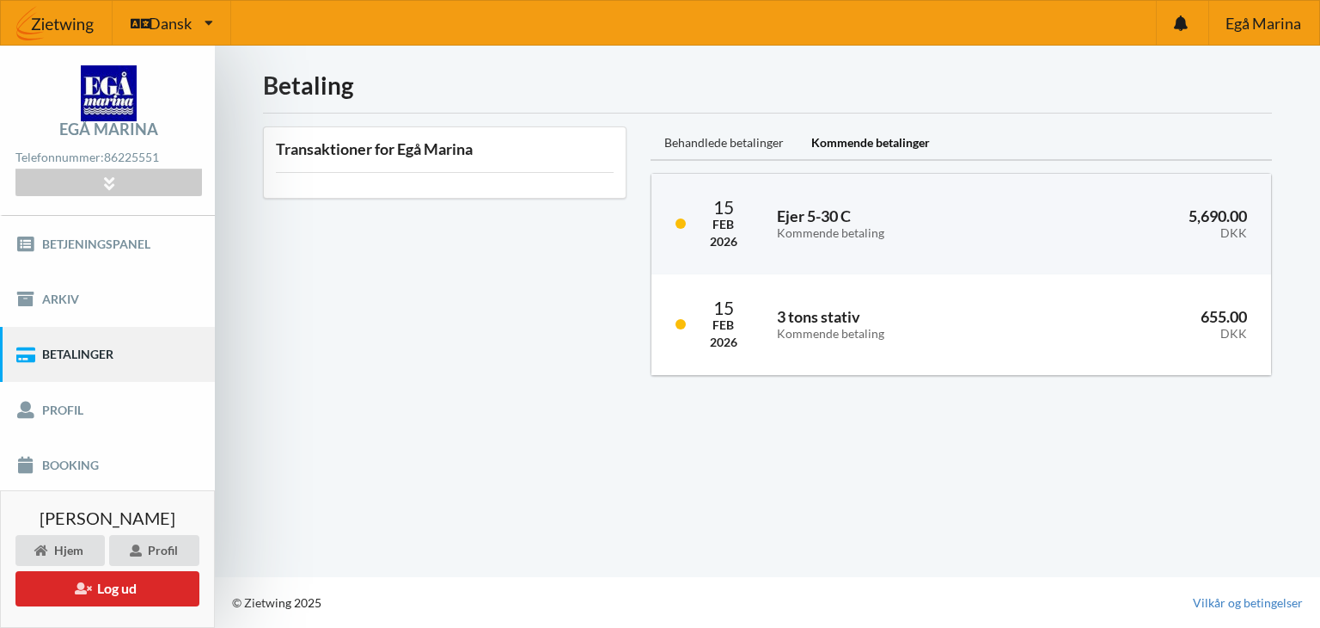
click at [700, 143] on div "Behandlede betalinger" at bounding box center [724, 143] width 147 height 34
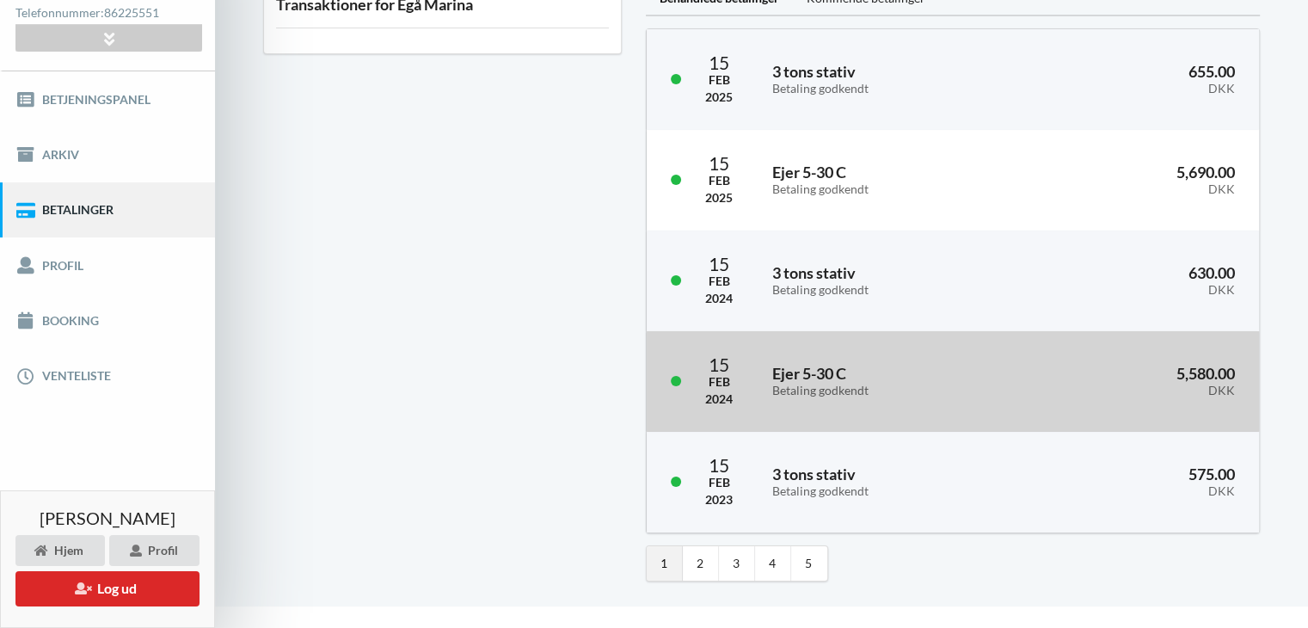
scroll to position [173, 0]
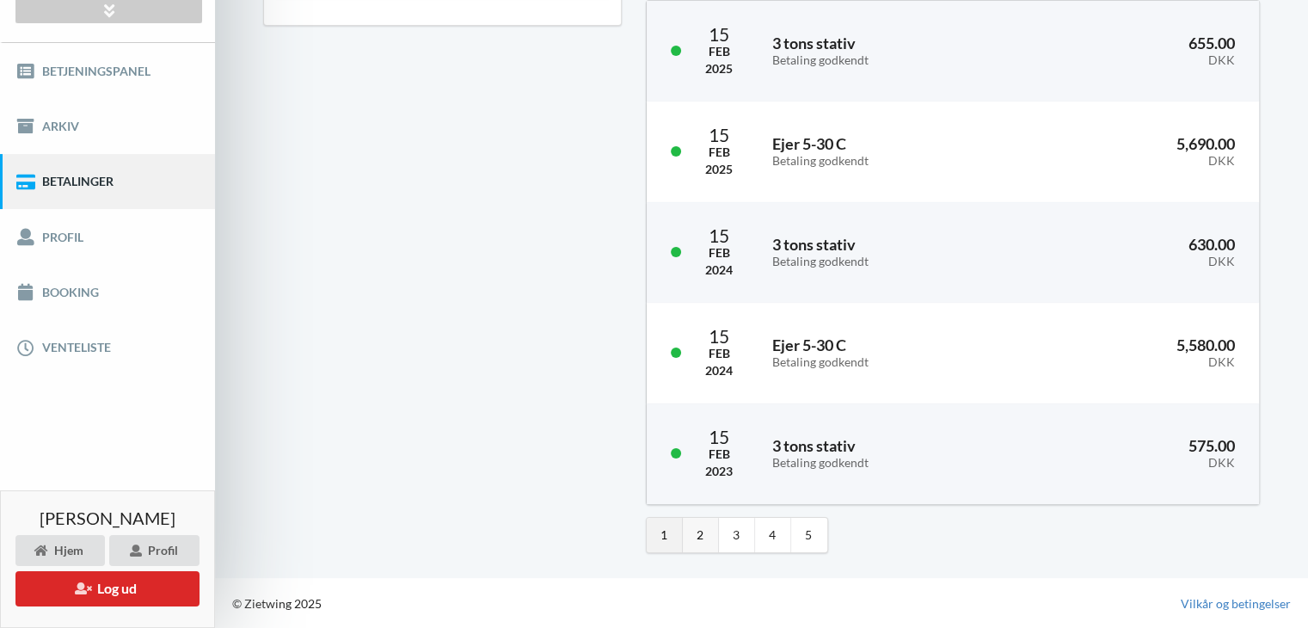
click at [702, 533] on link "2" at bounding box center [701, 535] width 36 height 34
click at [659, 540] on link "1" at bounding box center [664, 535] width 36 height 34
click at [812, 536] on link "5" at bounding box center [809, 535] width 36 height 34
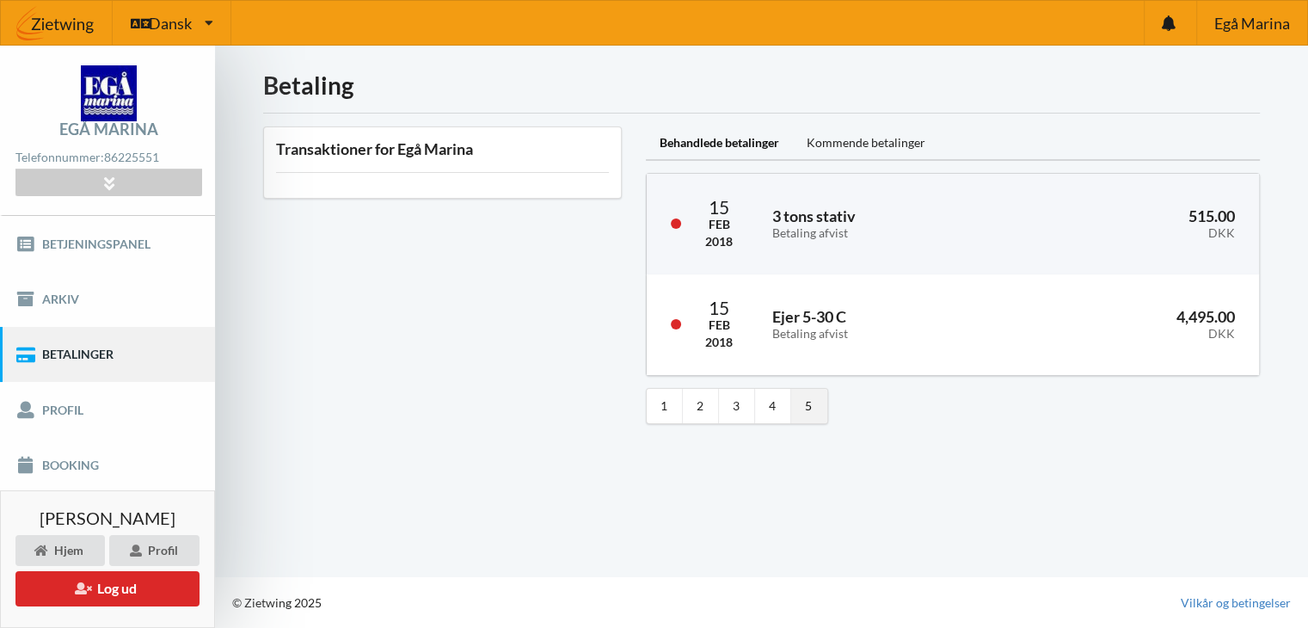
scroll to position [0, 0]
click at [774, 406] on link "4" at bounding box center [778, 406] width 36 height 34
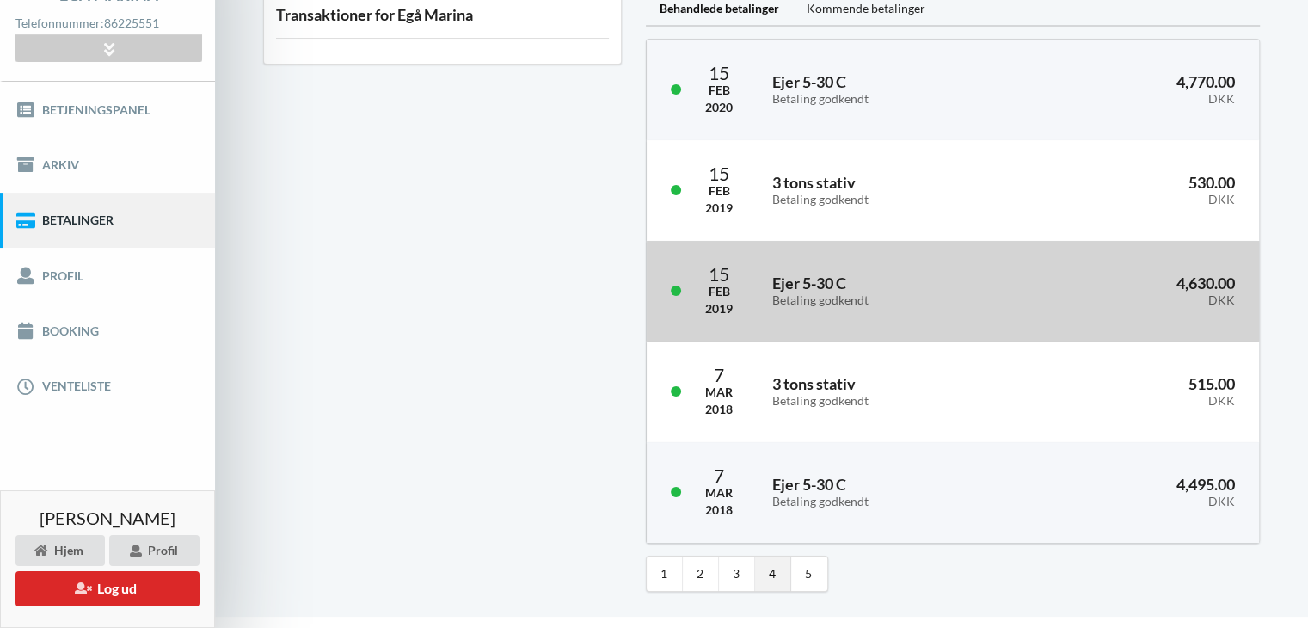
scroll to position [173, 0]
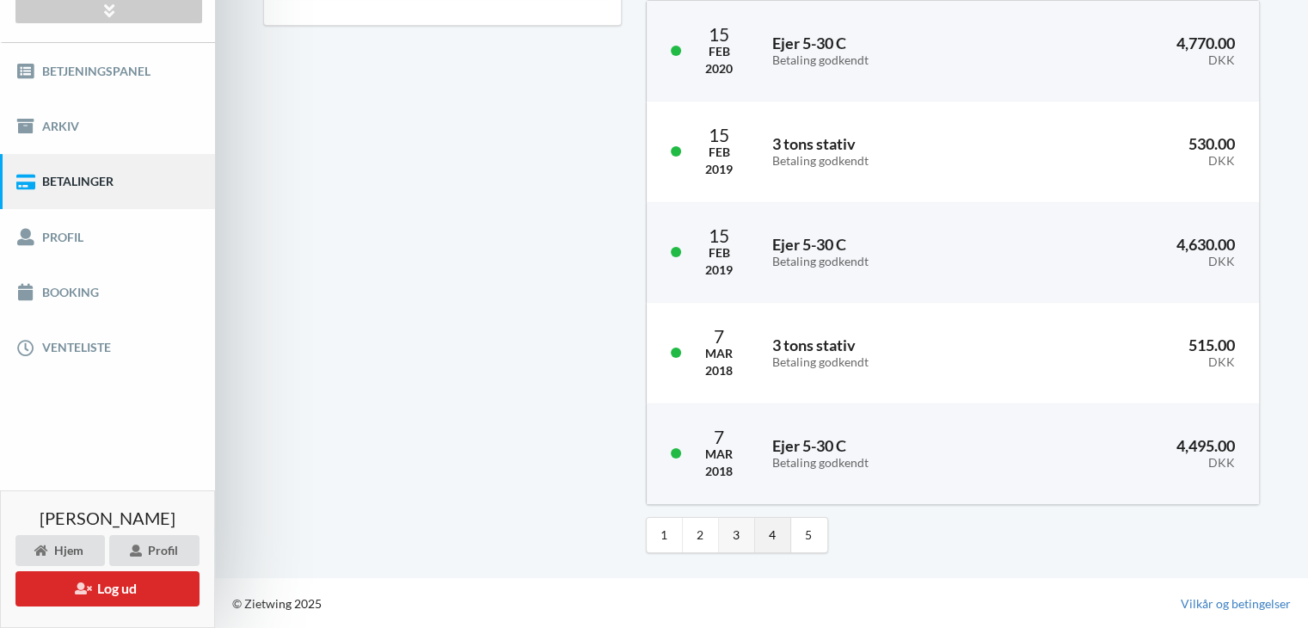
click at [736, 536] on link "3" at bounding box center [737, 535] width 36 height 34
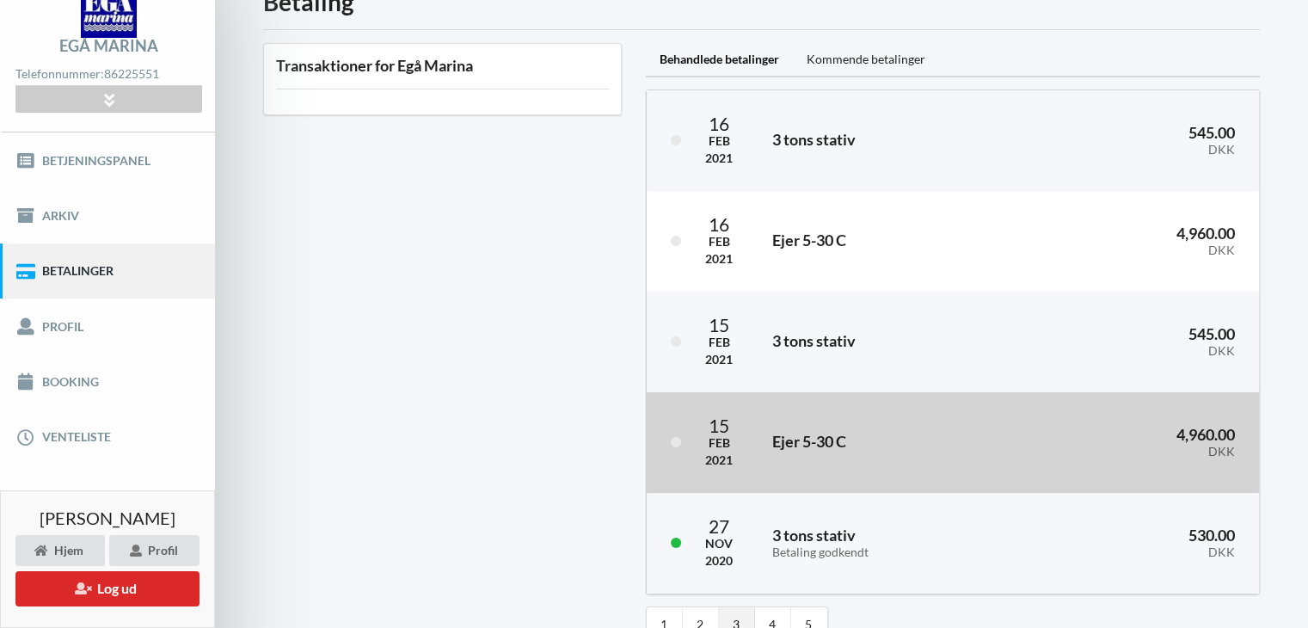
scroll to position [172, 0]
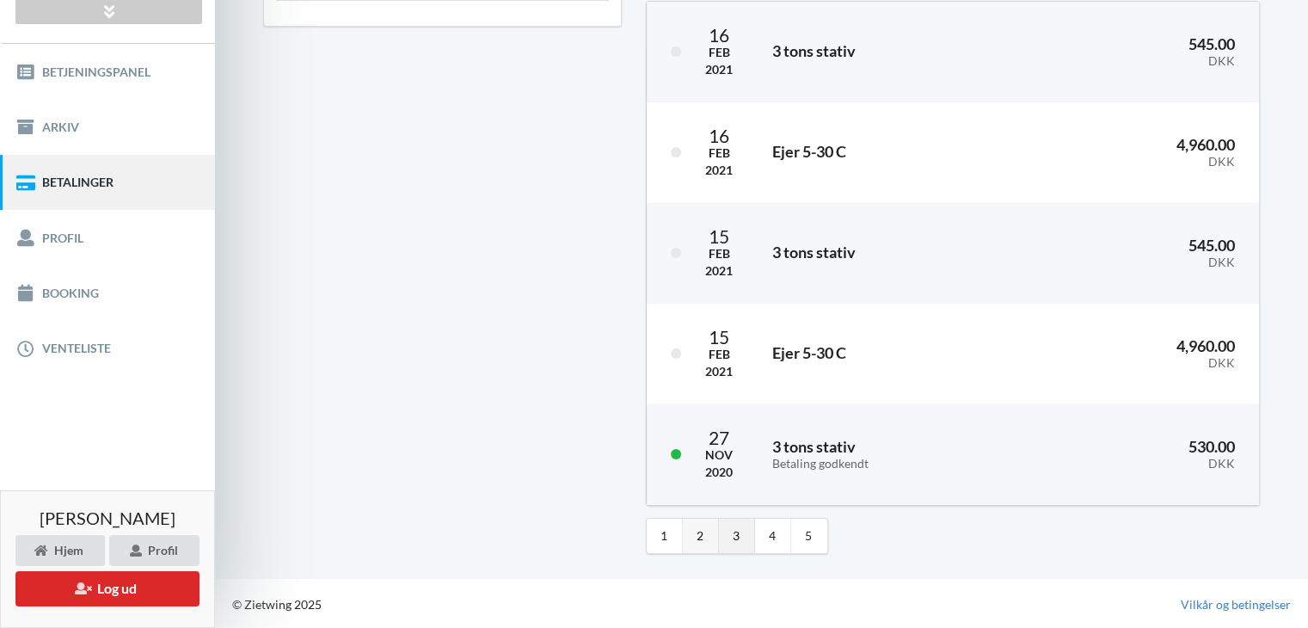
click at [695, 538] on link "2" at bounding box center [701, 535] width 36 height 34
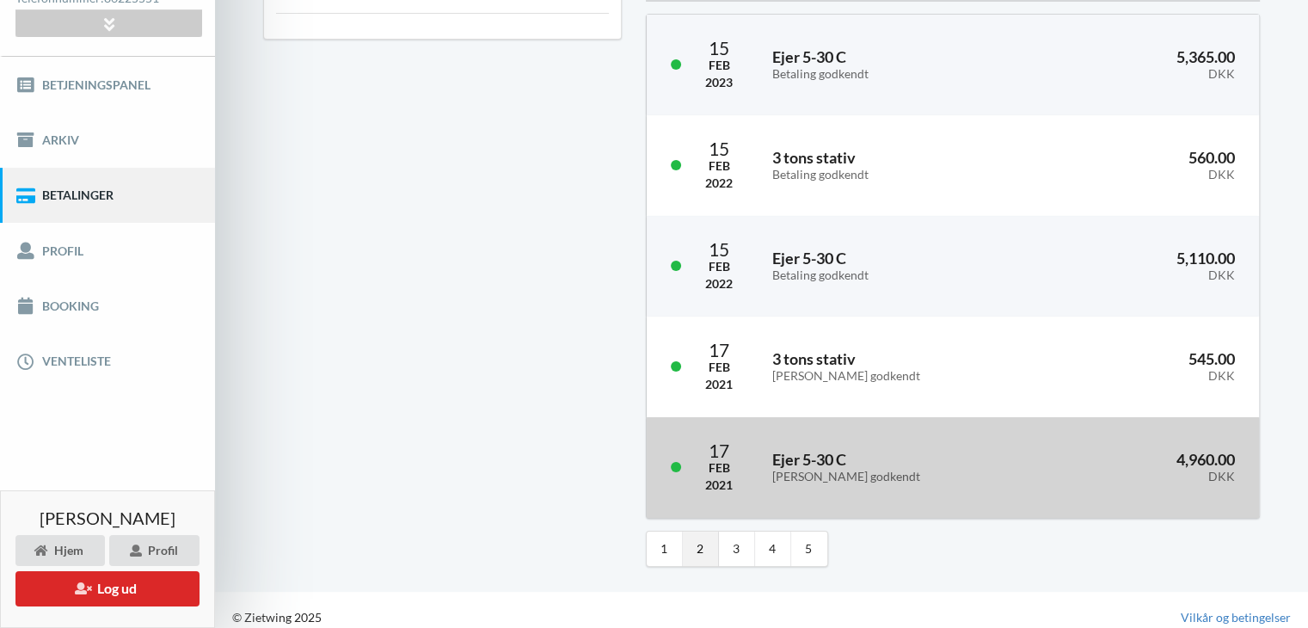
scroll to position [173, 0]
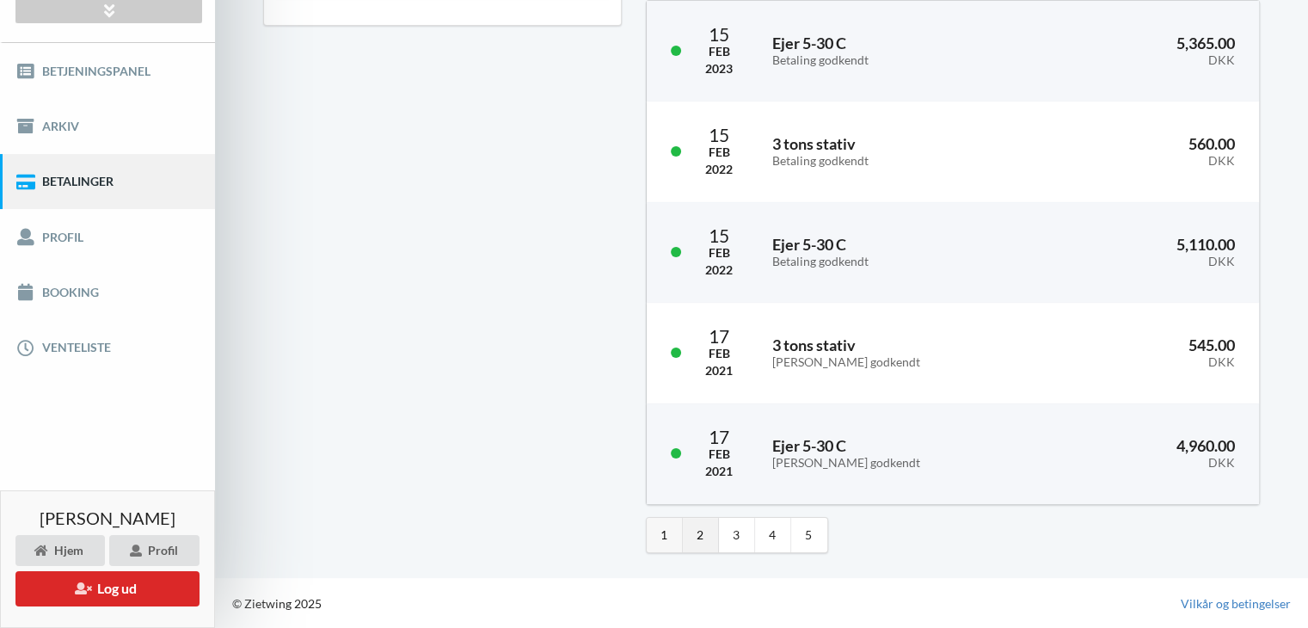
click at [665, 541] on link "1" at bounding box center [664, 535] width 36 height 34
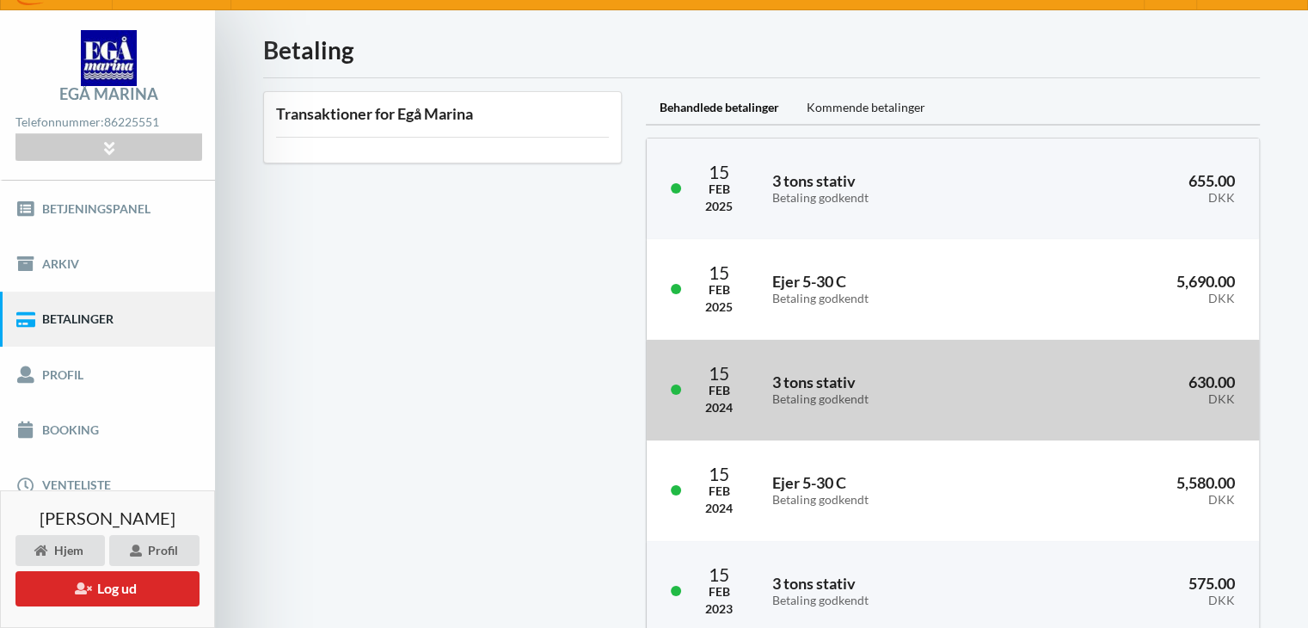
scroll to position [0, 0]
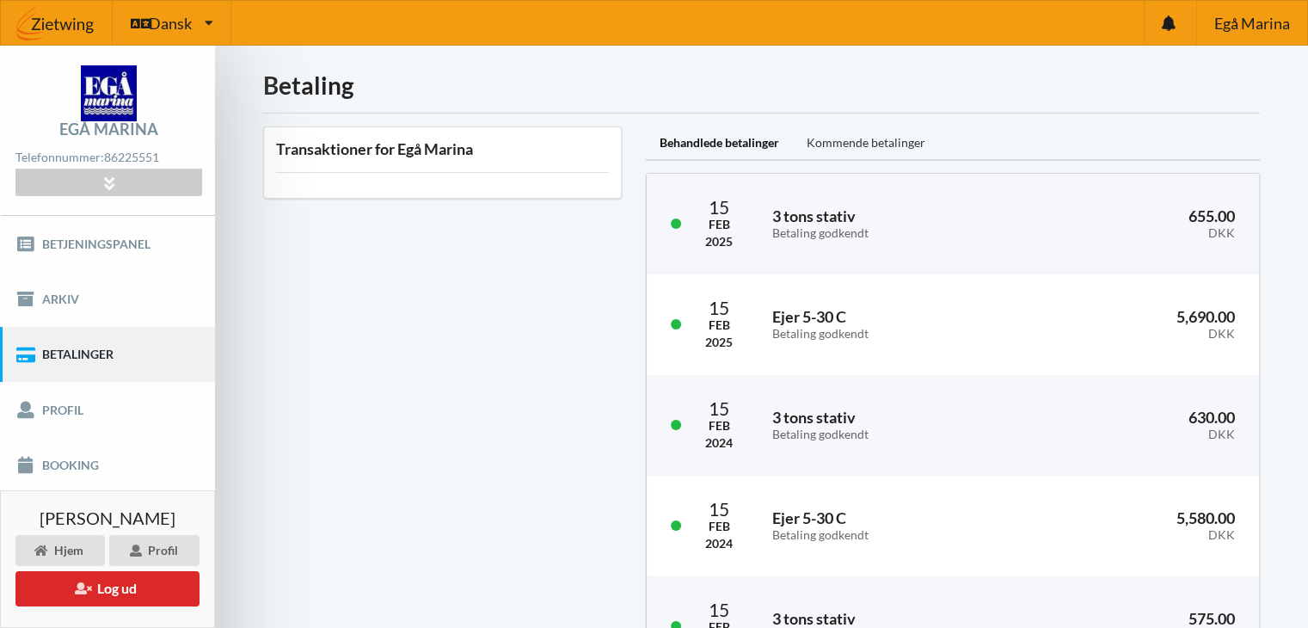
click at [888, 142] on div "Kommende betalinger" at bounding box center [866, 143] width 146 height 34
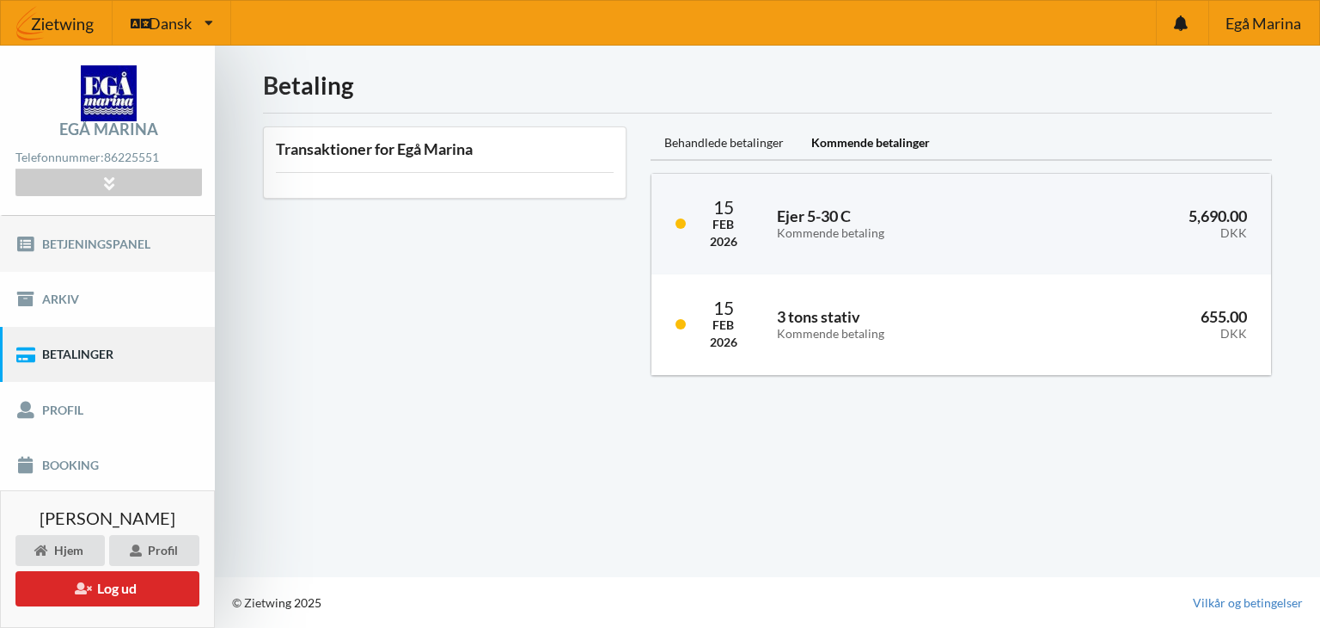
click at [83, 238] on link "Betjeningspanel" at bounding box center [107, 243] width 215 height 55
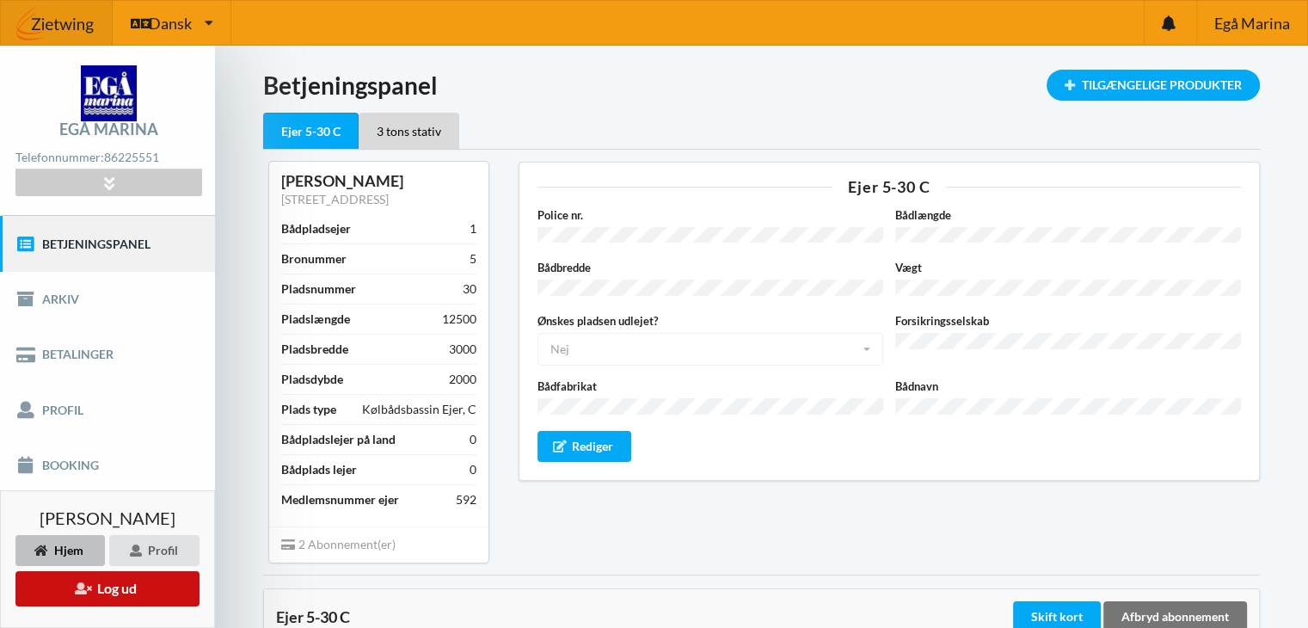
click at [101, 592] on button "Log ud" at bounding box center [107, 588] width 184 height 35
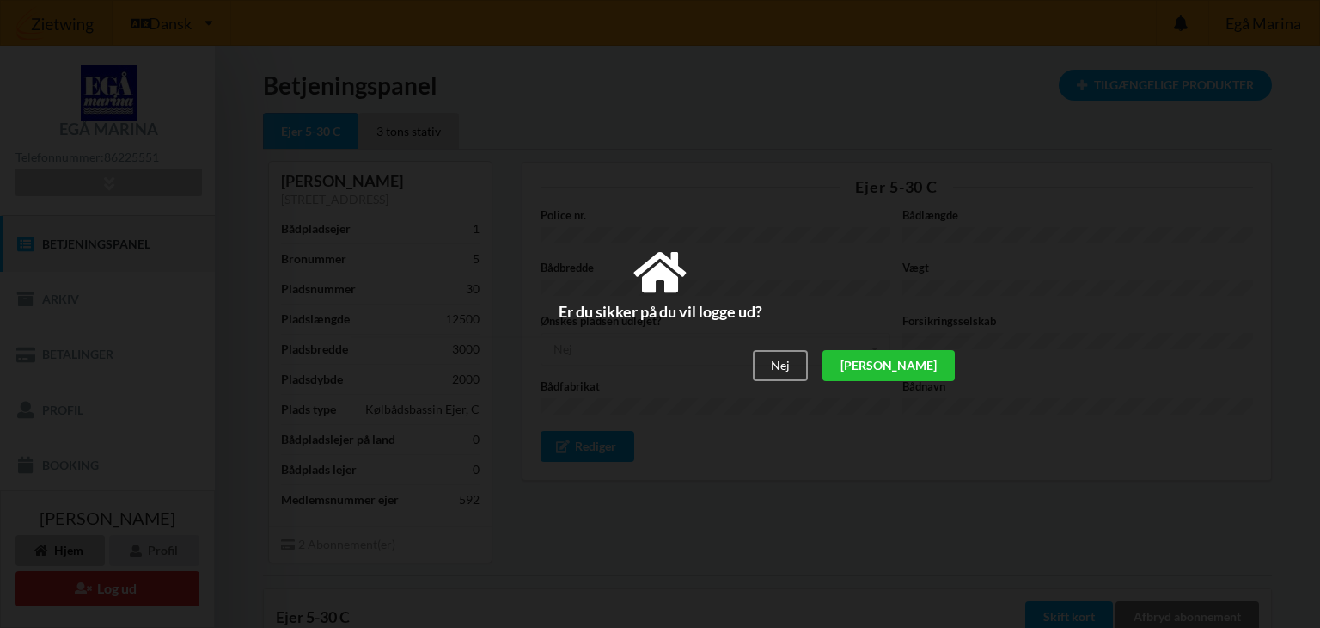
click at [933, 362] on div "[PERSON_NAME]" at bounding box center [889, 366] width 132 height 31
